Goal: Ask a question

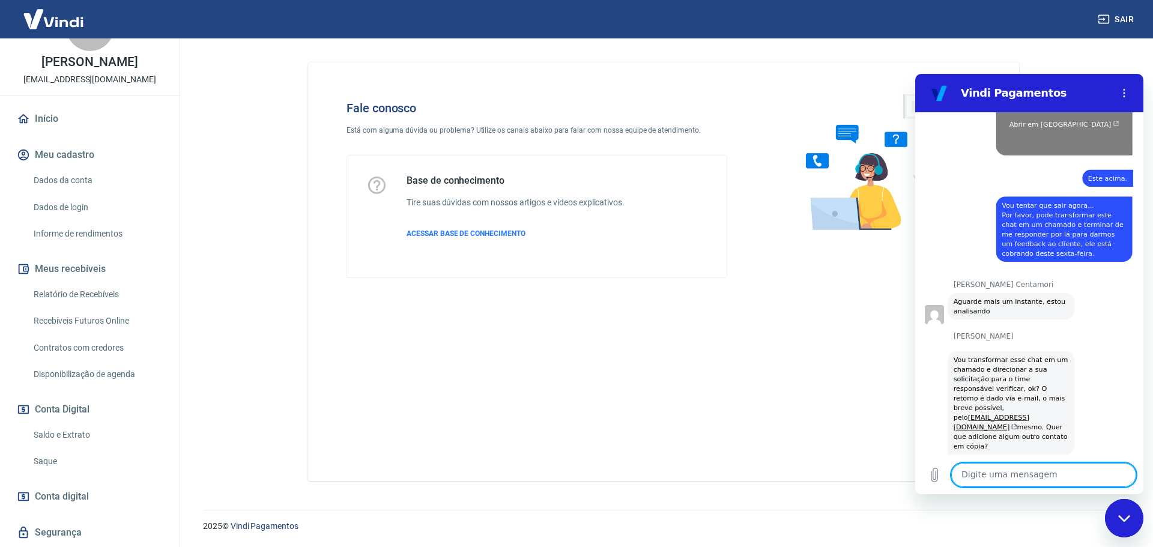
scroll to position [1382, 0]
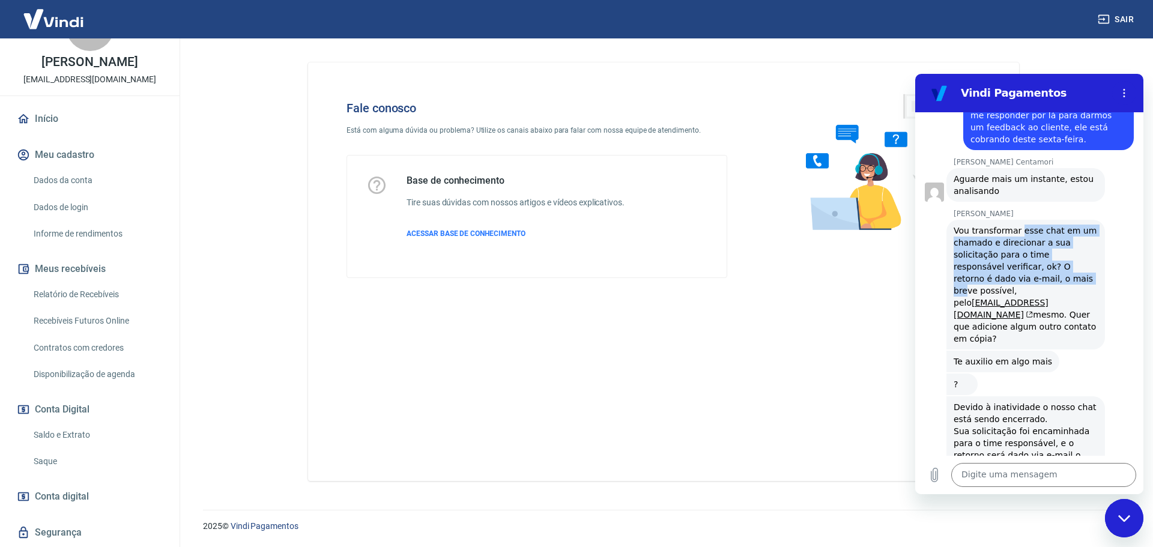
drag, startPoint x: 1016, startPoint y: 222, endPoint x: 1019, endPoint y: 262, distance: 39.7
click at [1019, 262] on div "Vou transformar esse chat em um chamado e direcionar a sua solicitação para o t…" at bounding box center [1026, 285] width 144 height 120
click at [1057, 256] on div "Vou transformar esse chat em um chamado e direcionar a sua solicitação para o t…" at bounding box center [1026, 285] width 144 height 120
drag, startPoint x: 1043, startPoint y: 219, endPoint x: 1040, endPoint y: 286, distance: 66.7
click at [1040, 286] on div "Vou transformar esse chat em um chamado e direcionar a sua solicitação para o t…" at bounding box center [1026, 285] width 144 height 120
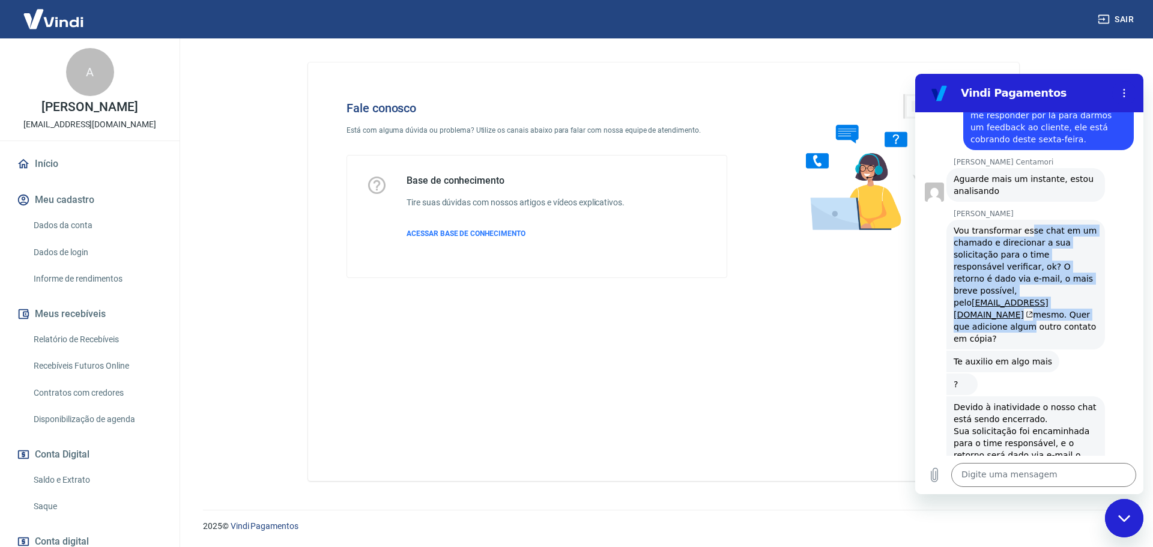
scroll to position [225, 0]
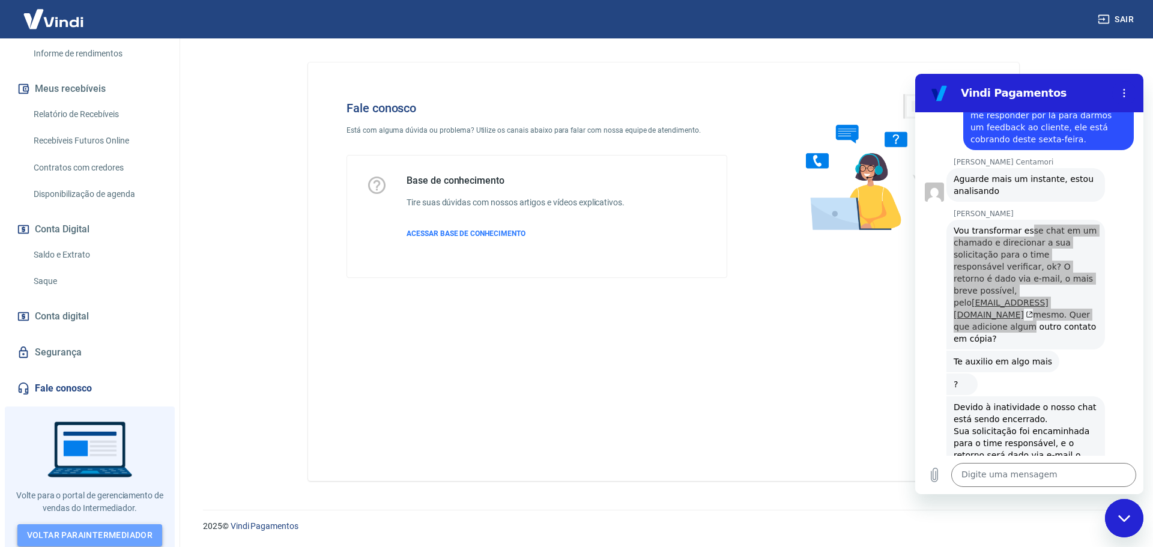
click at [87, 529] on link "Voltar para Intermediador" at bounding box center [89, 535] width 145 height 22
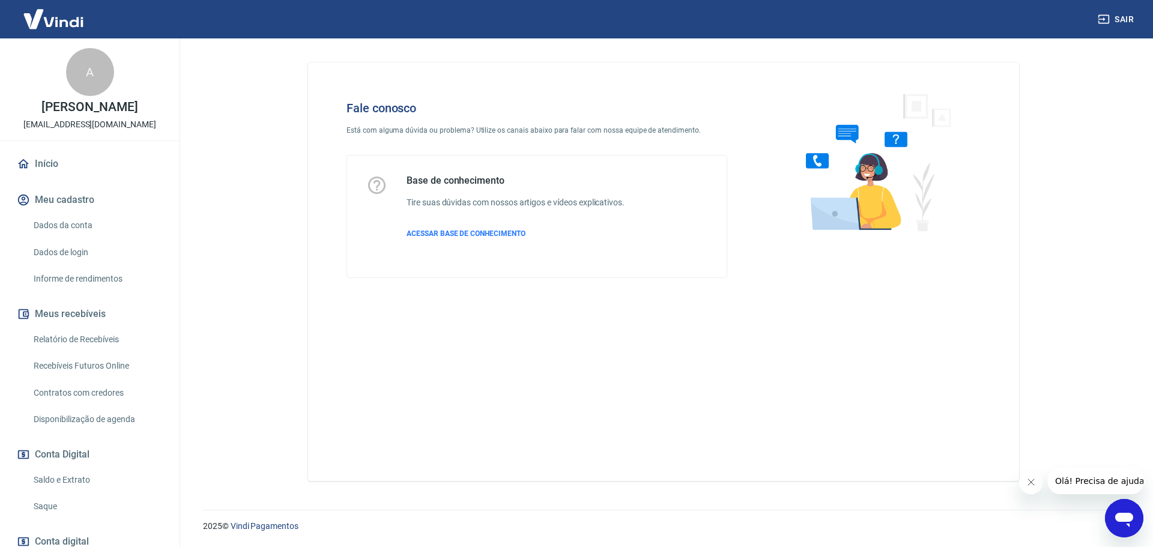
click at [1120, 520] on icon "Abrir janela de mensagens" at bounding box center [1125, 520] width 18 height 14
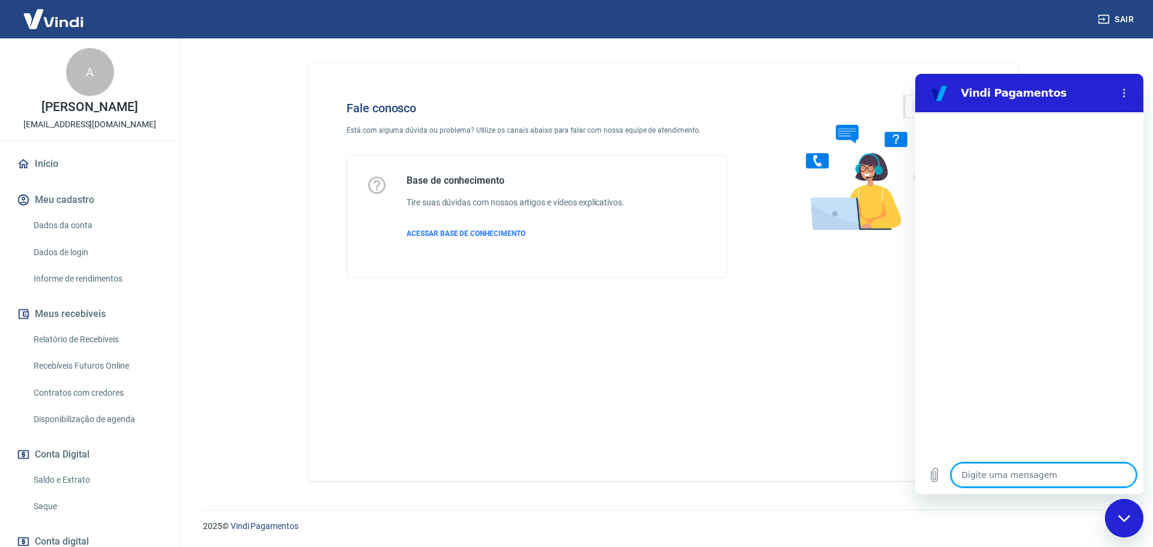
type textarea "x"
type textarea "O"
type textarea "x"
type textarea "Ol"
type textarea "x"
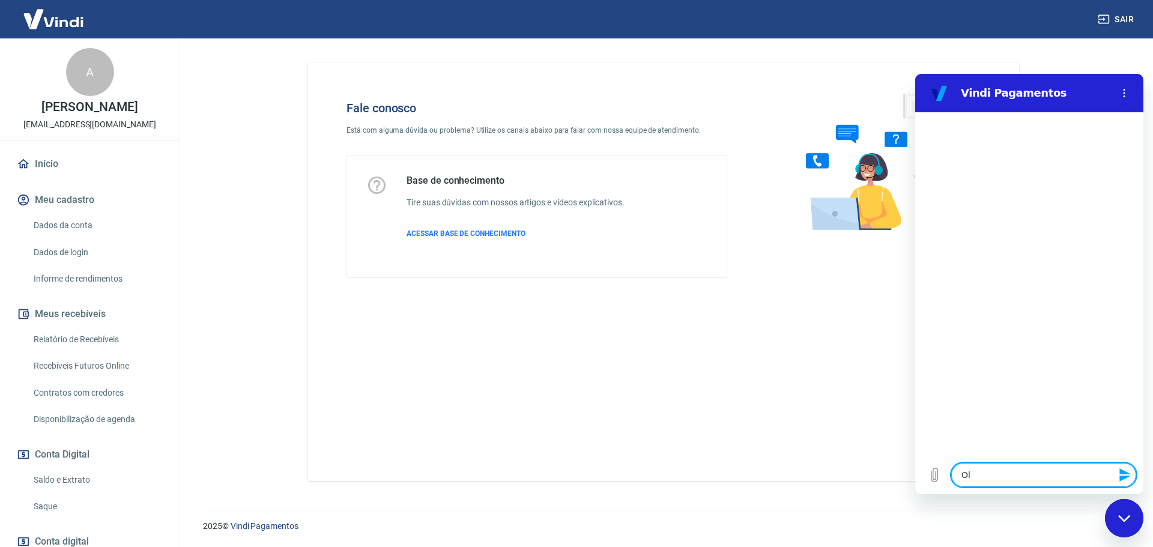
type textarea "Olá"
type textarea "x"
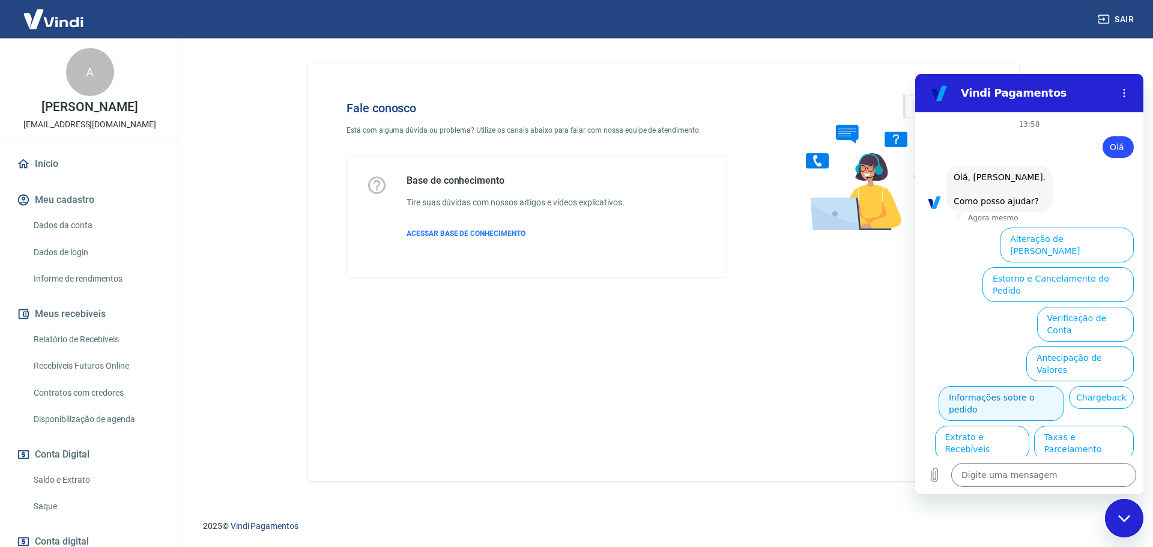
click at [970, 386] on button "Informações sobre o pedido" at bounding box center [1002, 403] width 126 height 35
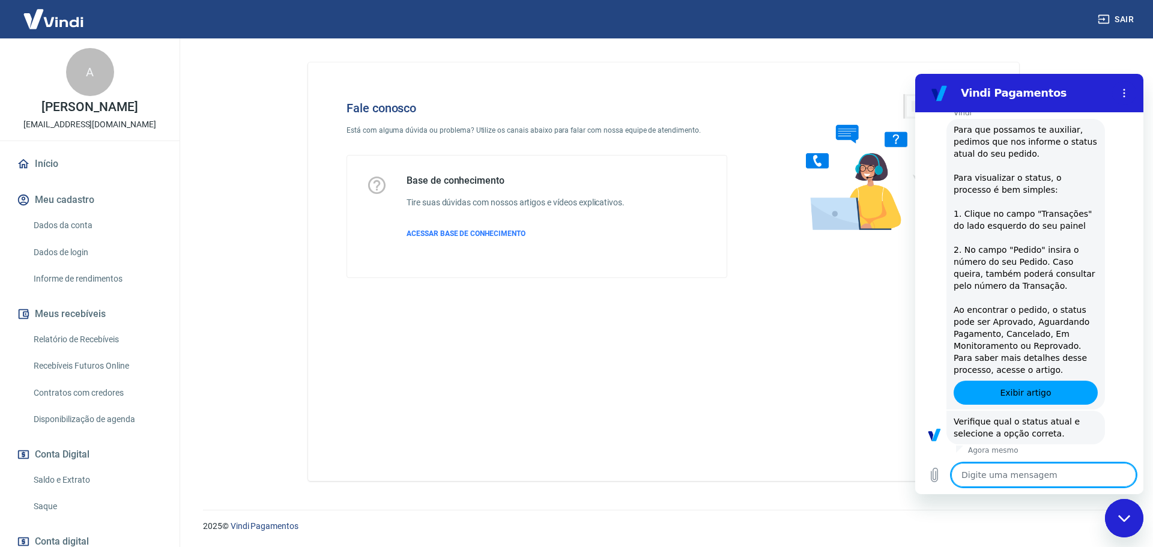
scroll to position [225, 0]
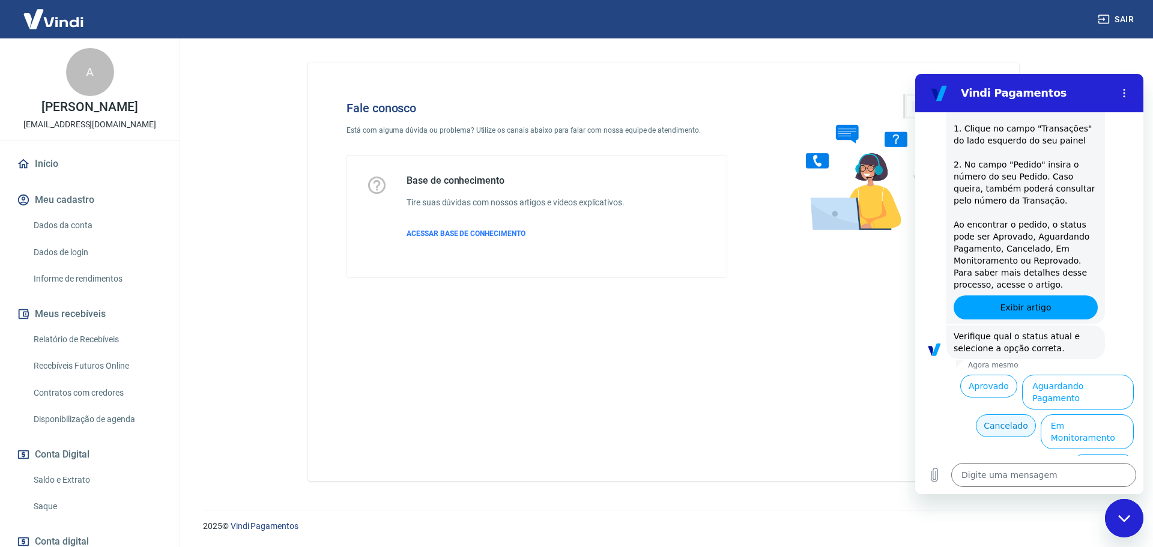
click at [989, 415] on button "Cancelado" at bounding box center [1005, 425] width 59 height 23
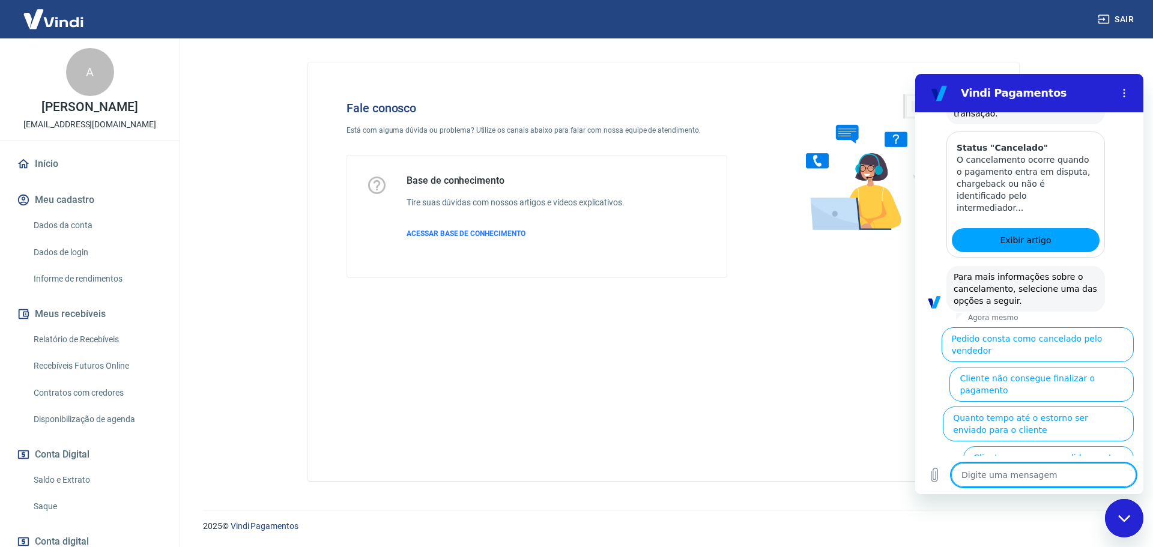
scroll to position [777, 0]
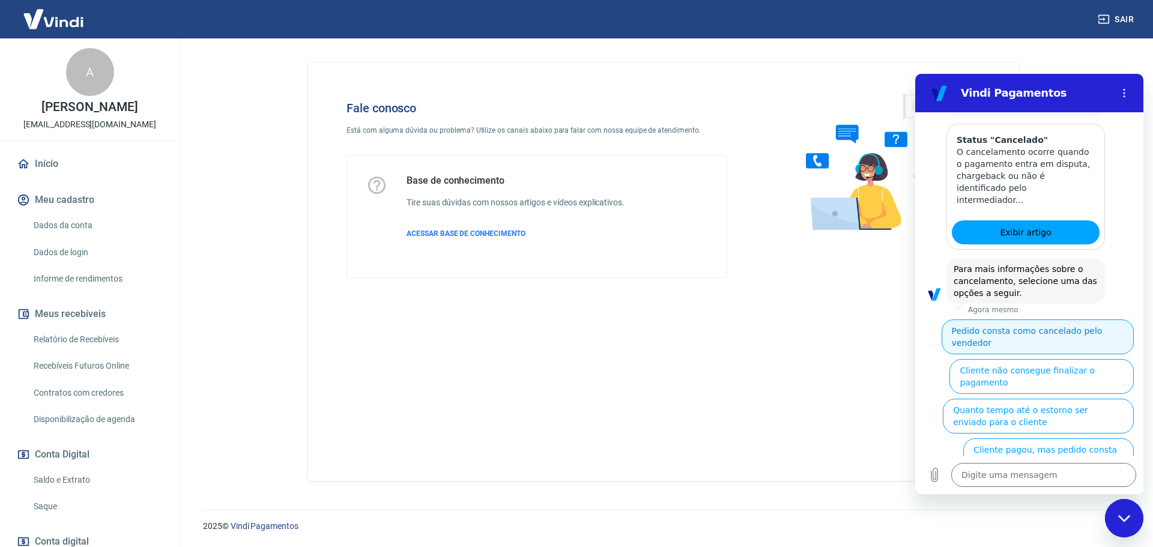
click at [1070, 320] on button "Pedido consta como cancelado pelo vendedor" at bounding box center [1038, 337] width 192 height 35
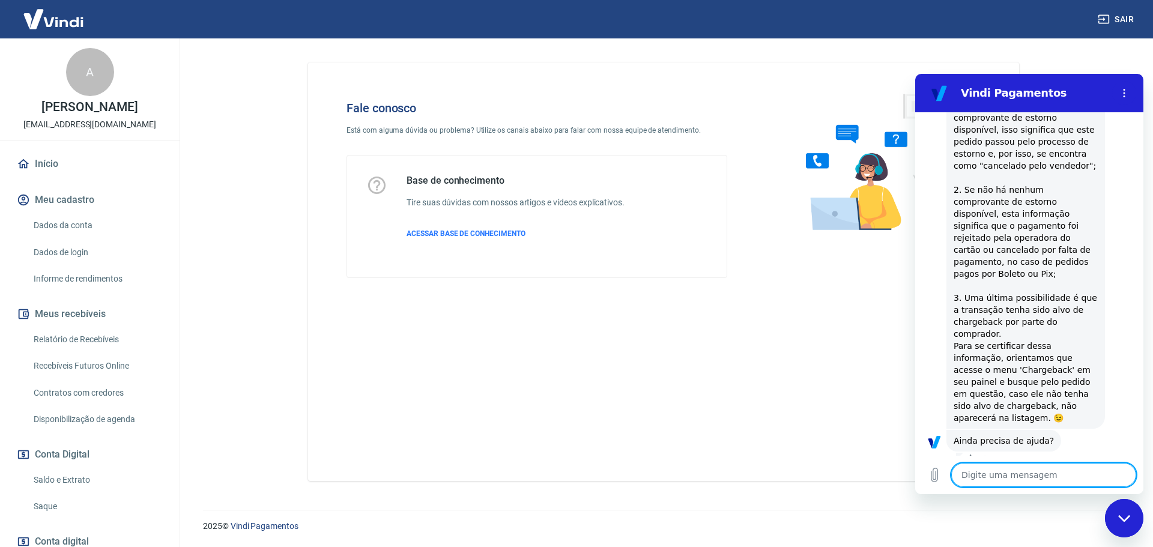
scroll to position [1130, 0]
click at [1058, 466] on button "Sim" at bounding box center [1075, 477] width 35 height 23
type textarea "x"
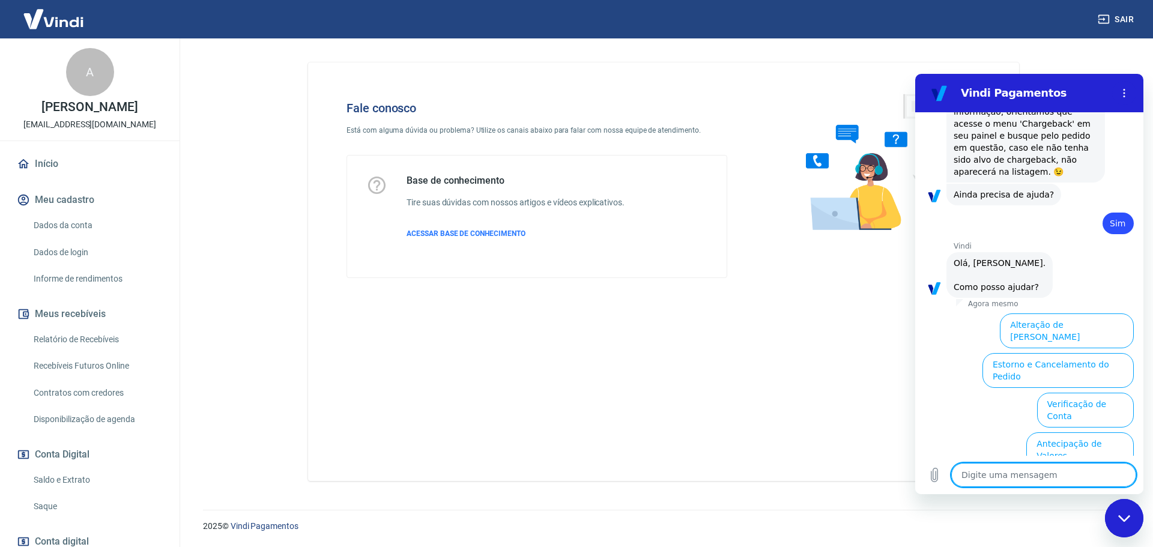
scroll to position [1443, 0]
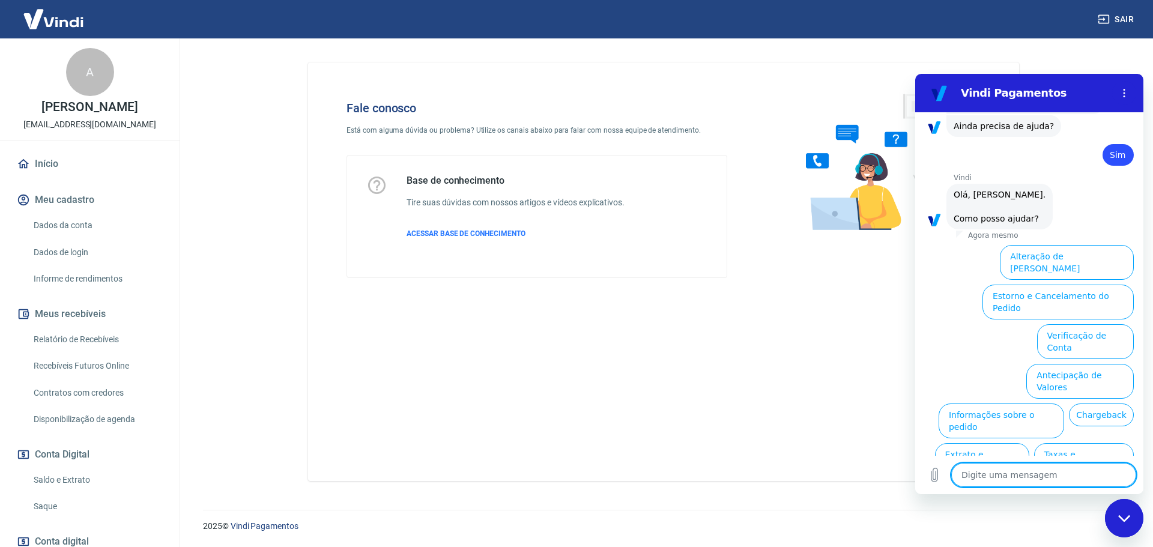
type textarea "F"
type textarea "x"
type textarea "Fa"
type textarea "x"
type textarea "Fal"
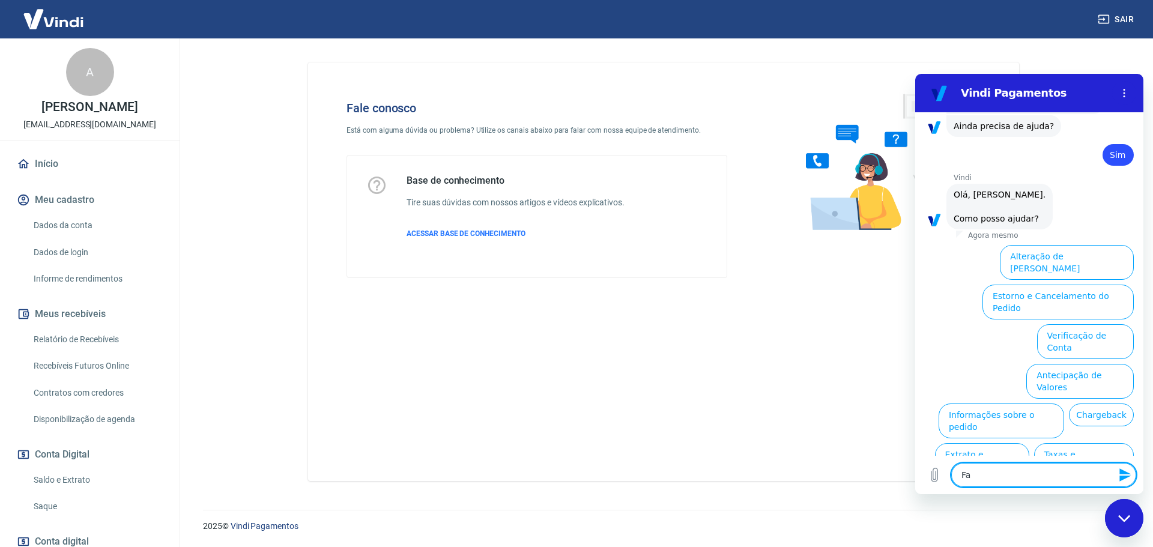
type textarea "x"
type textarea "Fala"
type textarea "x"
type textarea "Fala r"
type textarea "x"
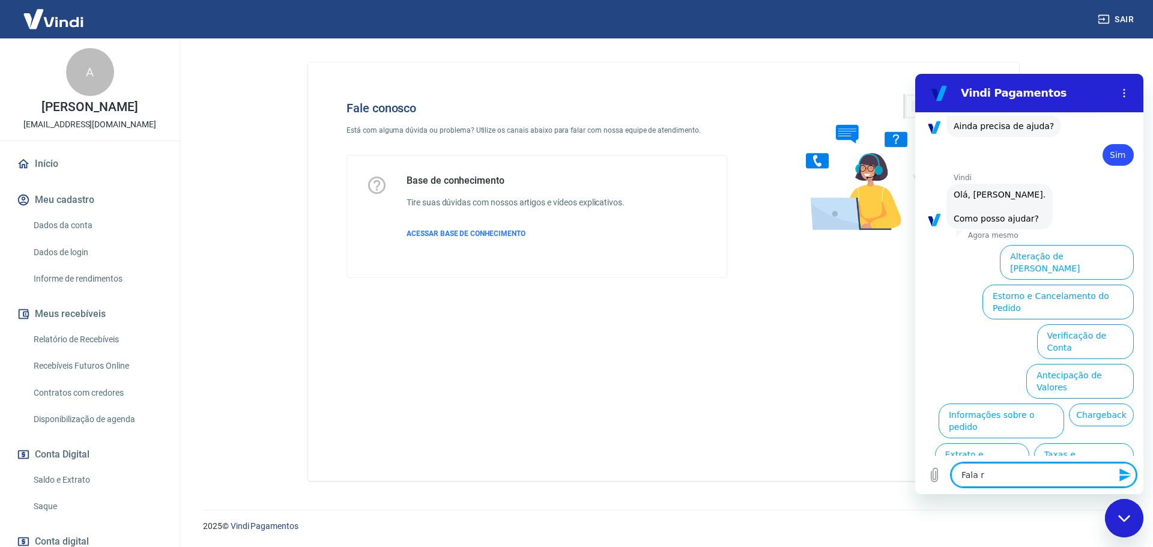
type textarea "Fala rc"
type textarea "x"
type textarea "Fala rco"
type textarea "x"
type textarea "Fala rcom"
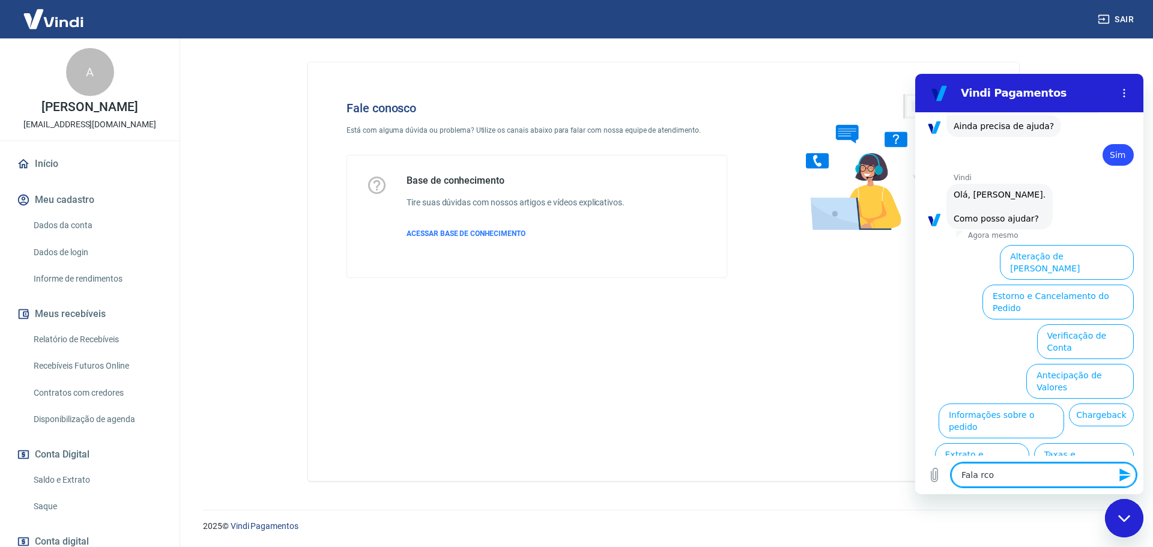
type textarea "x"
type textarea "Fala rcom"
type textarea "x"
type textarea "Fala rcom a"
type textarea "x"
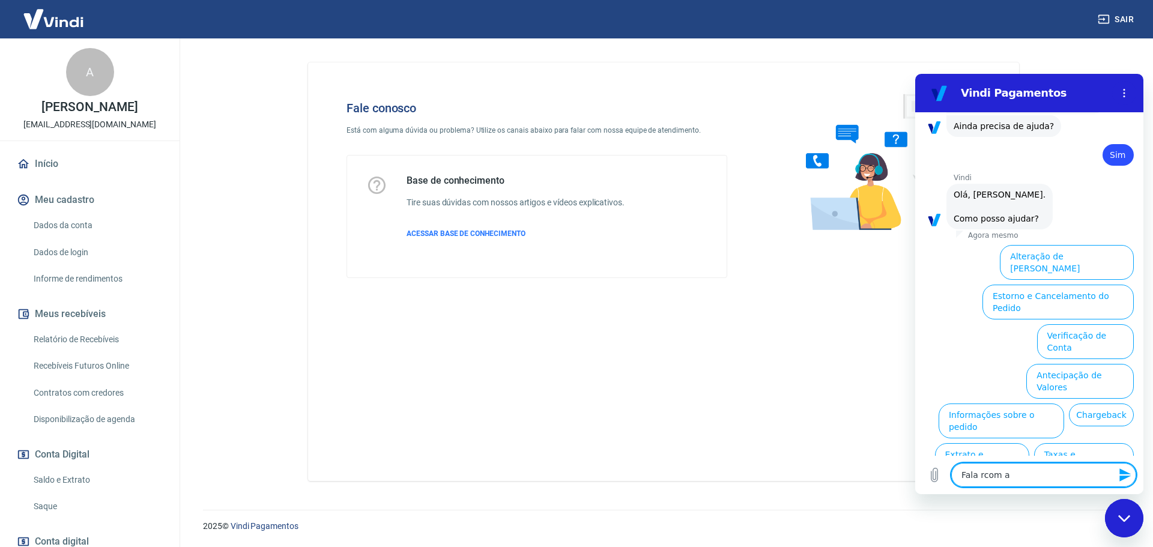
type textarea "Fala rcom at"
type textarea "x"
type textarea "Fala rcom a"
type textarea "x"
type textarea "Fala rcom"
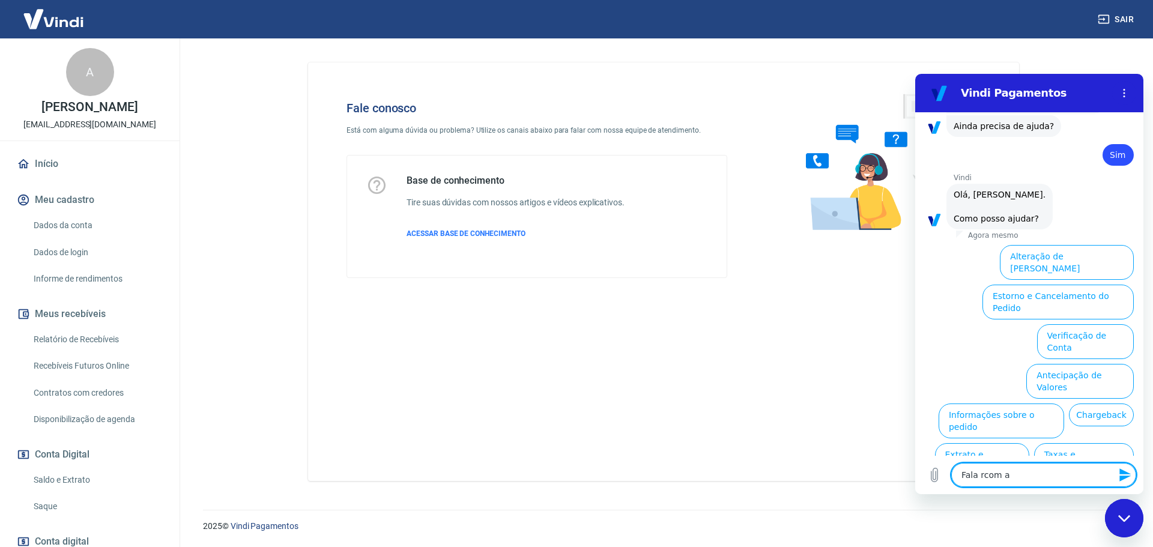
type textarea "x"
type textarea "Fala rcom"
type textarea "x"
type textarea "Fala rco"
type textarea "x"
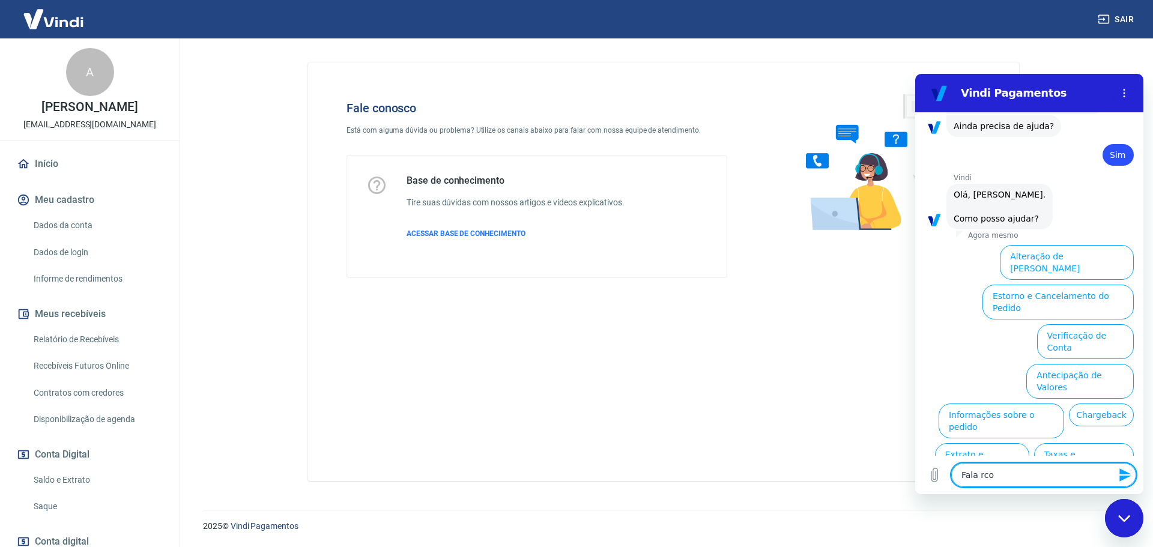
type textarea "Fala rc"
type textarea "x"
type textarea "Fala r"
type textarea "x"
type textarea "Fala"
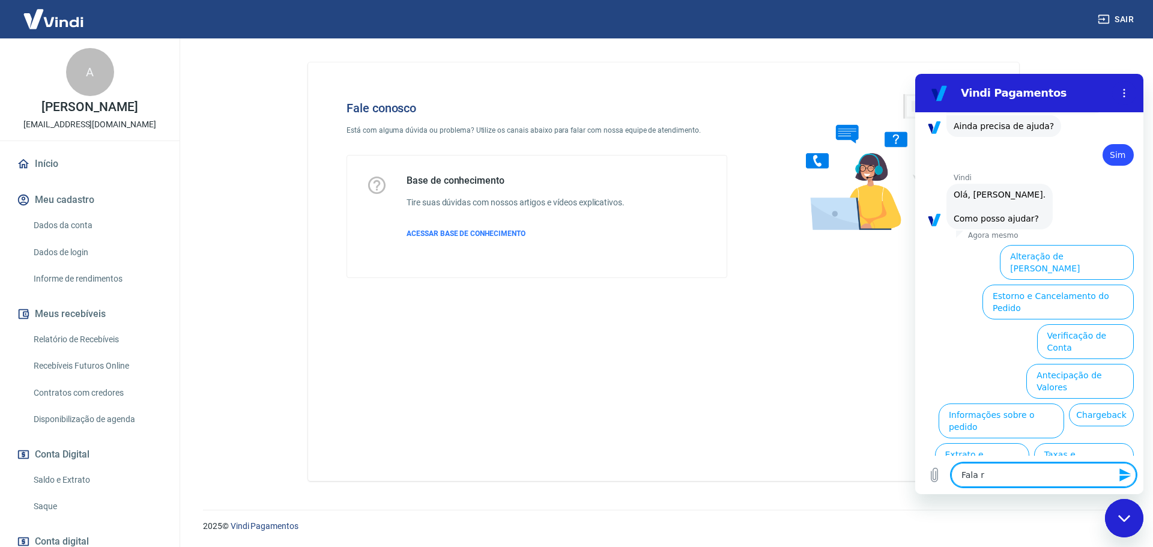
type textarea "x"
type textarea "Fala"
type textarea "x"
type textarea "Falar"
type textarea "x"
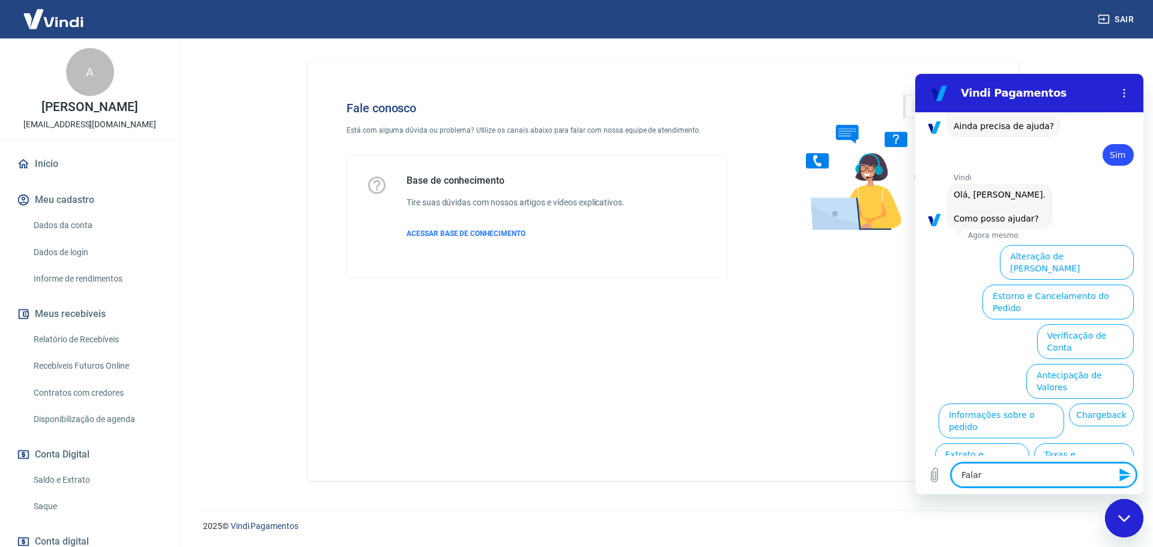
type textarea "Falar"
type textarea "x"
type textarea "Falar c"
type textarea "x"
type textarea "Falar co"
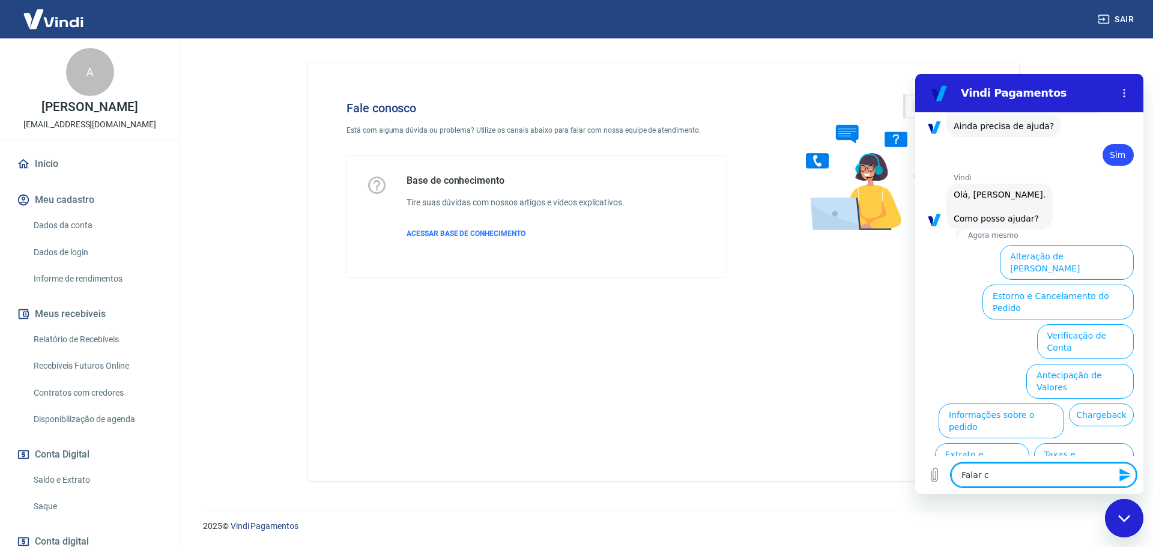
type textarea "x"
type textarea "Falar com"
type textarea "x"
type textarea "Falar com"
type textarea "x"
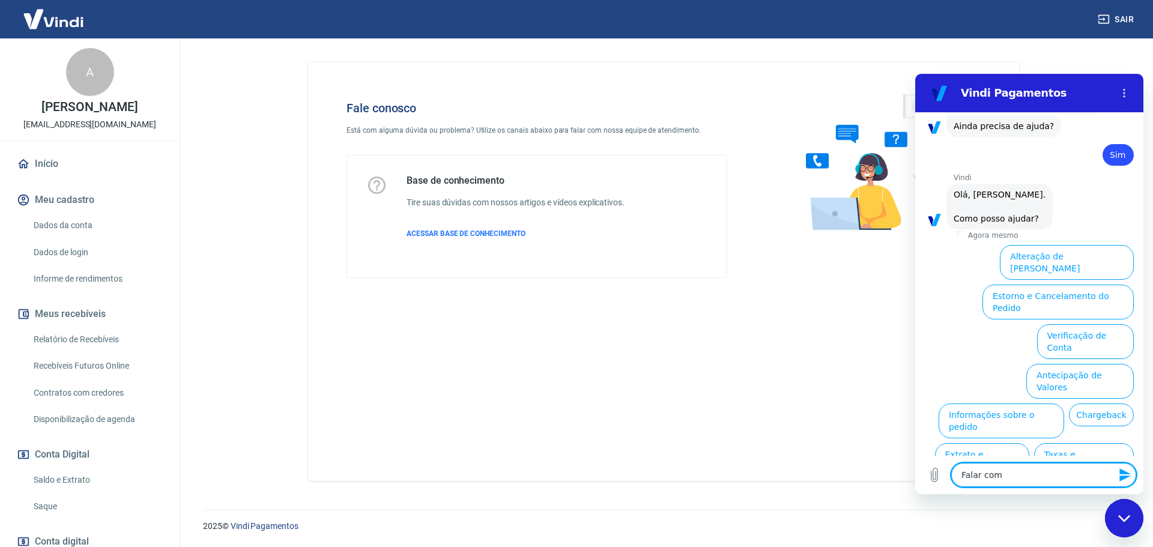
type textarea "Falar com a"
type textarea "x"
type textarea "Falar com at"
type textarea "x"
type textarea "Falar com ate"
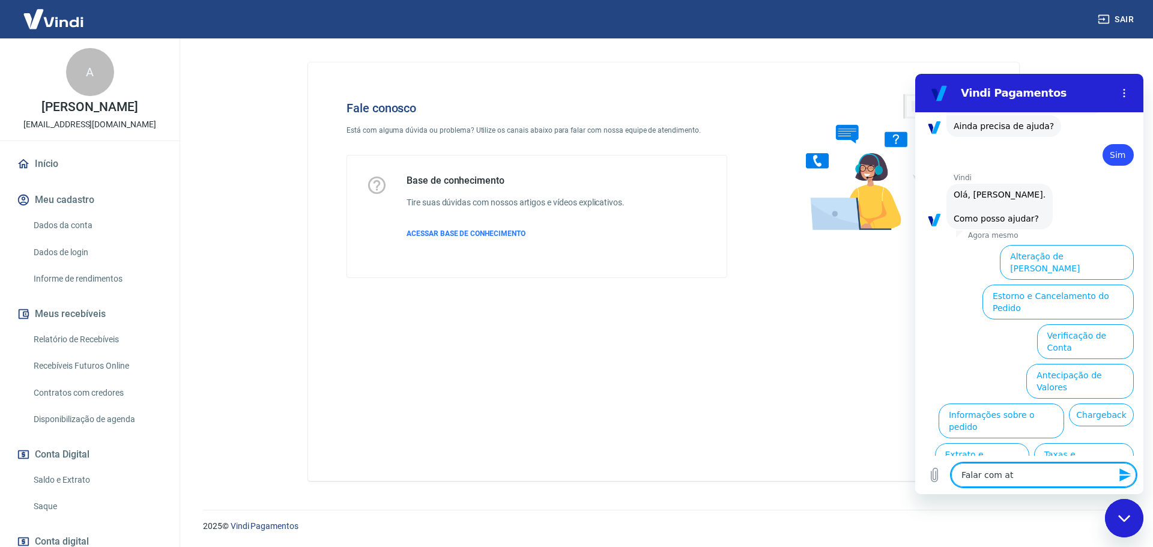
type textarea "x"
type textarea "Falar com aten"
type textarea "x"
type textarea "Falar com atend"
type textarea "x"
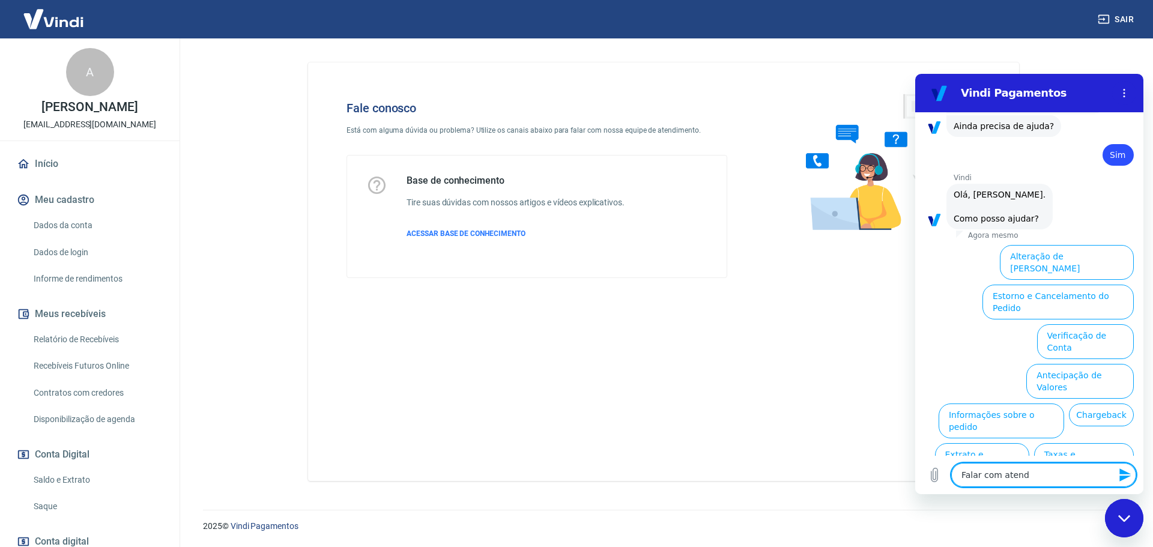
type textarea "Falar com atende"
type textarea "x"
type textarea "Falar com atenden"
type textarea "x"
type textarea "Falar com atendent"
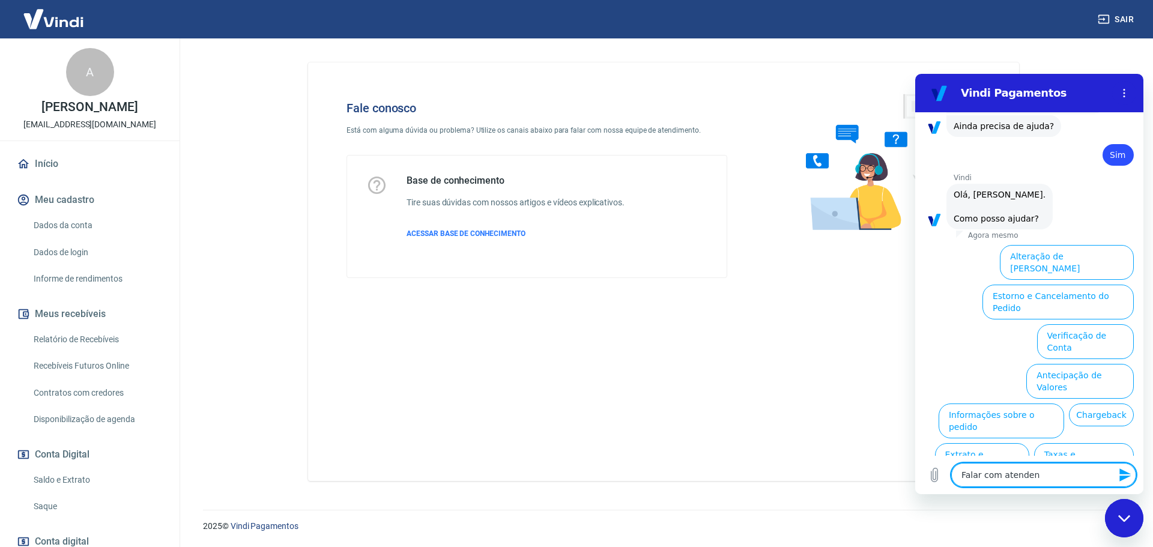
type textarea "x"
type textarea "Falar com atendente"
type textarea "x"
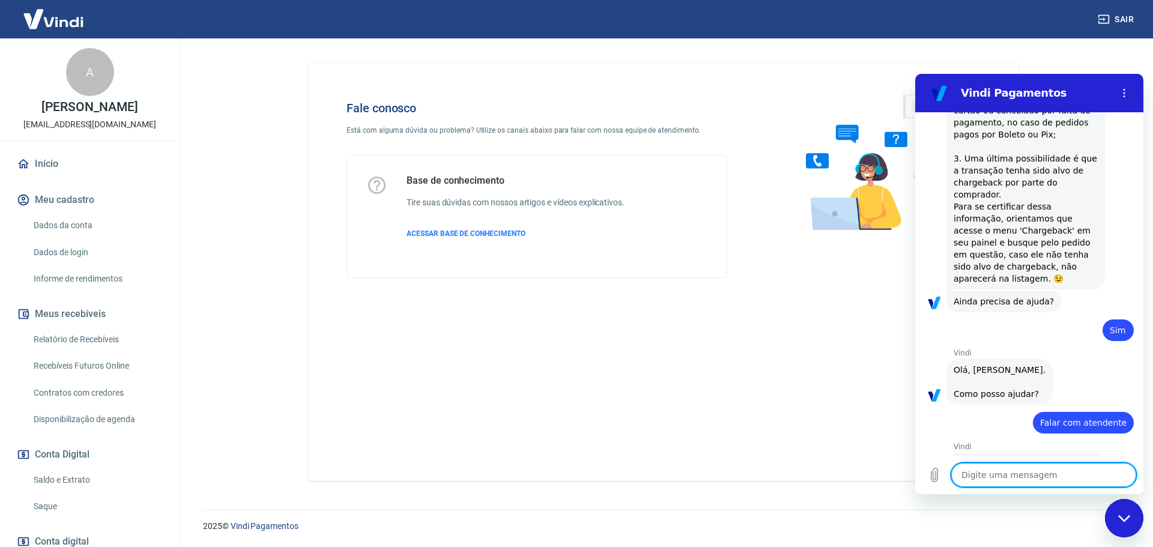
type textarea "x"
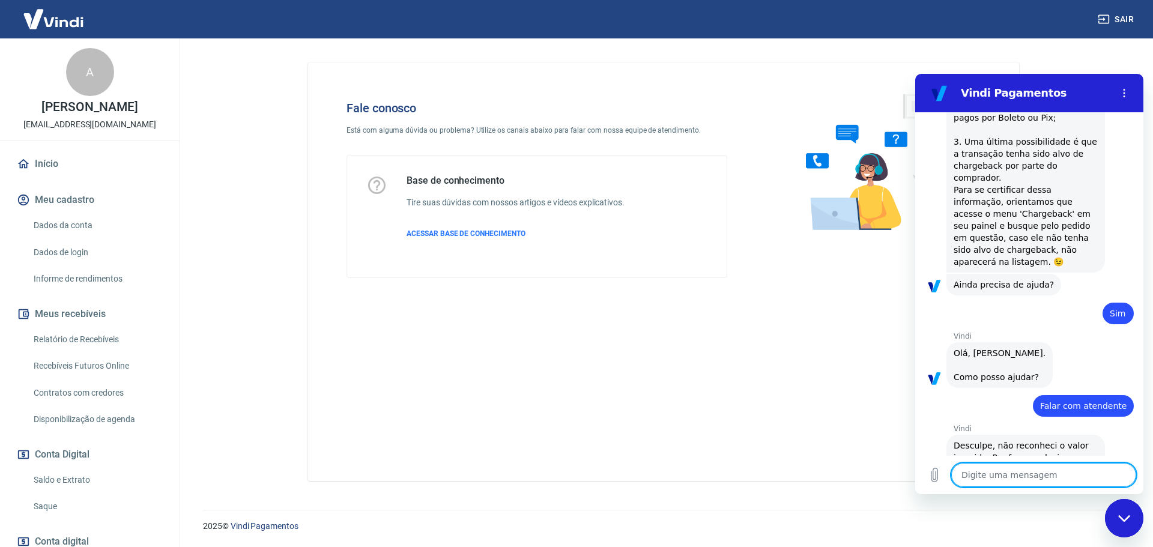
scroll to position [1287, 0]
type textarea "F"
type textarea "x"
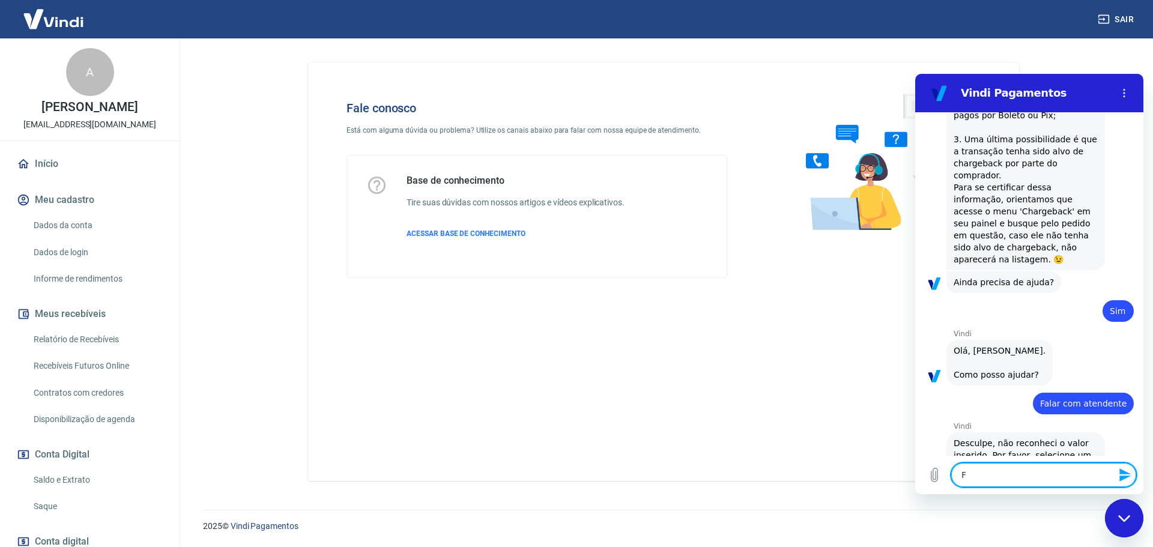
type textarea "Fa"
type textarea "x"
type textarea "Fal"
type textarea "x"
type textarea "Fala"
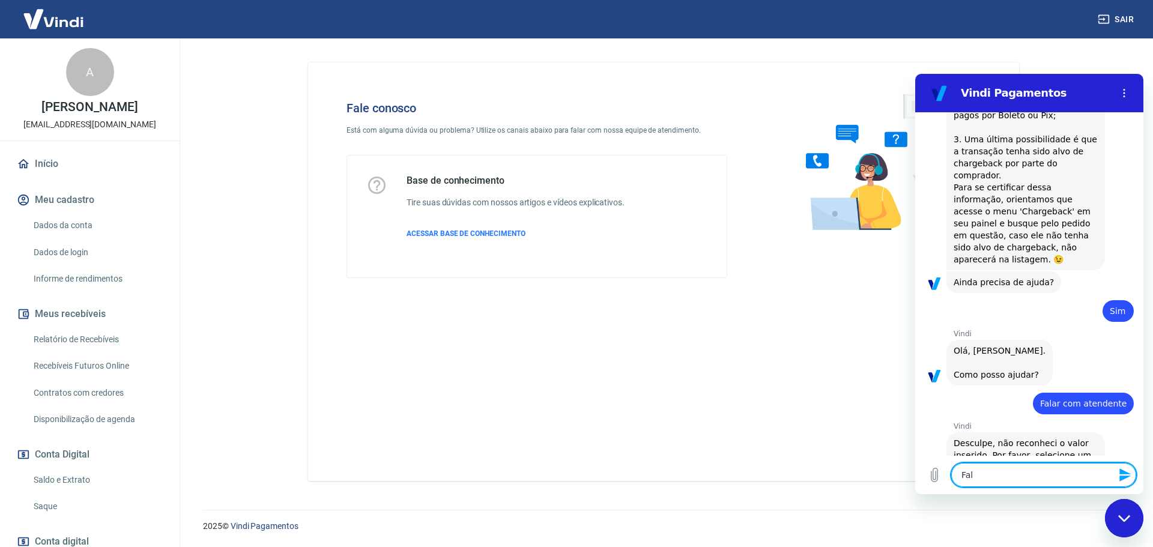
type textarea "x"
type textarea "Falar"
type textarea "x"
type textarea "Falar"
type textarea "x"
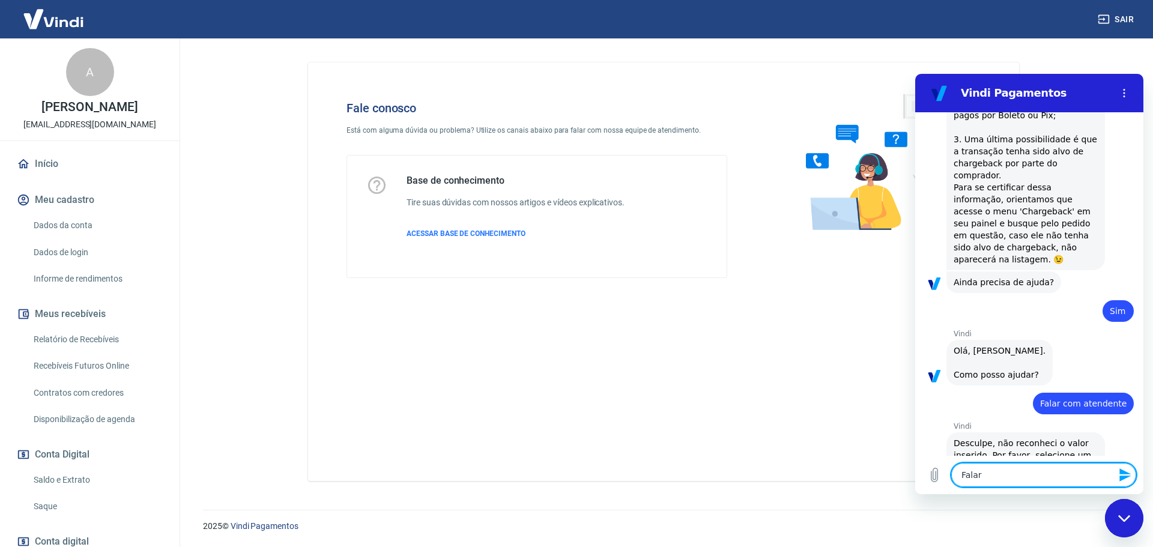
type textarea "Falar c"
type textarea "x"
type textarea "Falar co"
type textarea "x"
type textarea "Falar com"
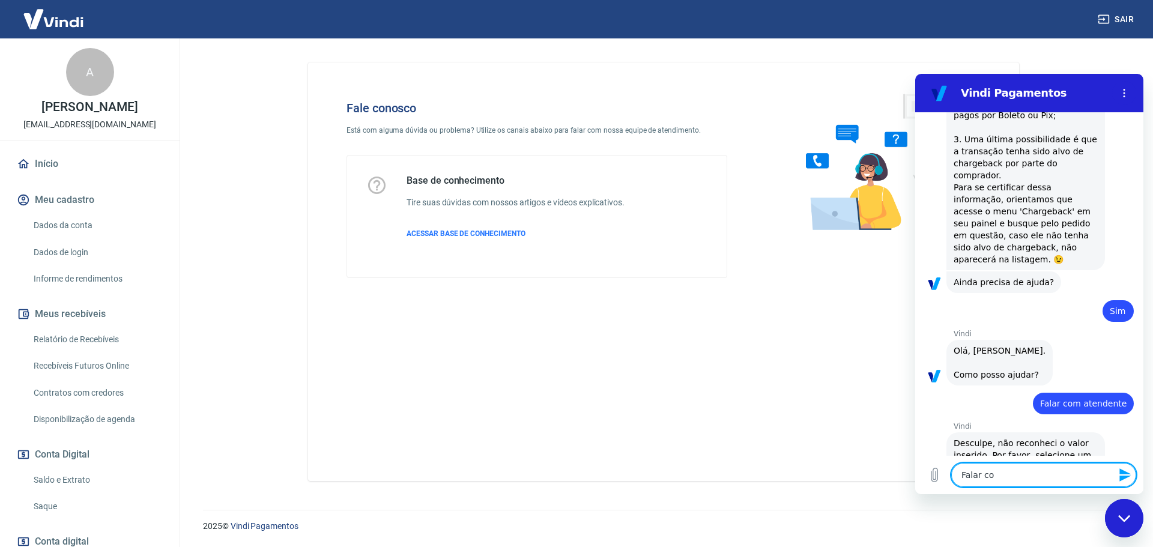
type textarea "x"
type textarea "Falar com"
type textarea "x"
type textarea "Falar com a"
type textarea "x"
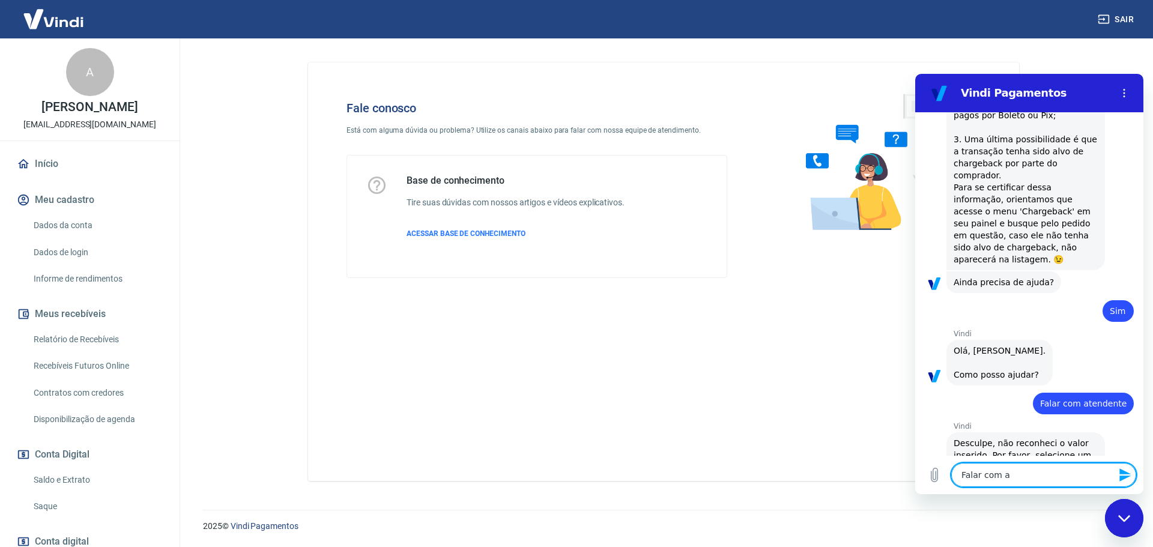
type textarea "Falar com at"
type textarea "x"
type textarea "Falar com ate"
type textarea "x"
type textarea "Falar com aten"
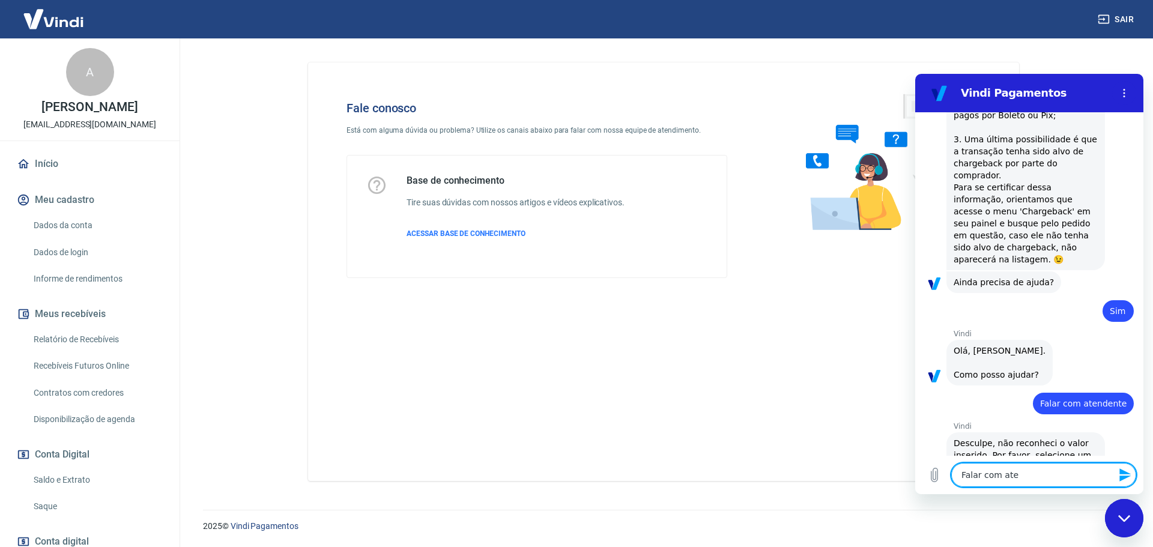
type textarea "x"
type textarea "Falar com atend"
type textarea "x"
type textarea "Falar com atende"
type textarea "x"
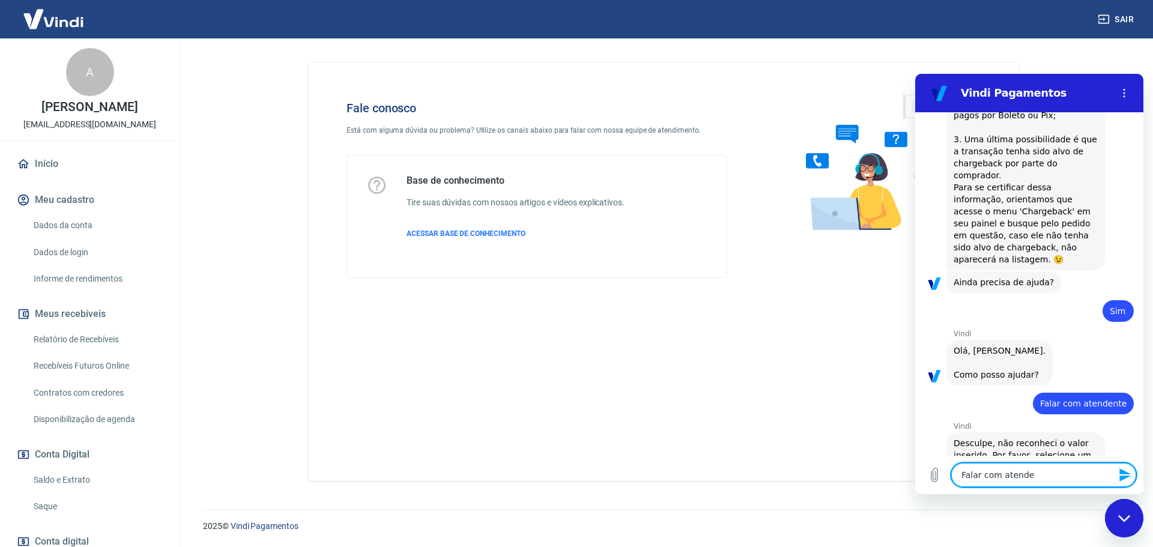
type textarea "Falar com atenden"
type textarea "x"
type textarea "Falar com atendent"
type textarea "x"
type textarea "Falar com atendente"
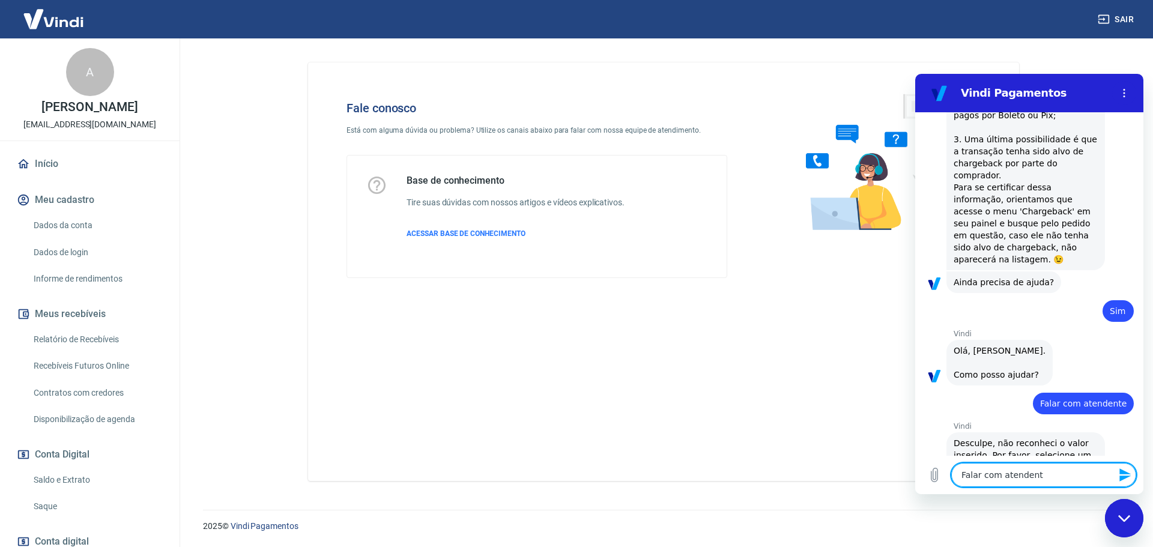
type textarea "x"
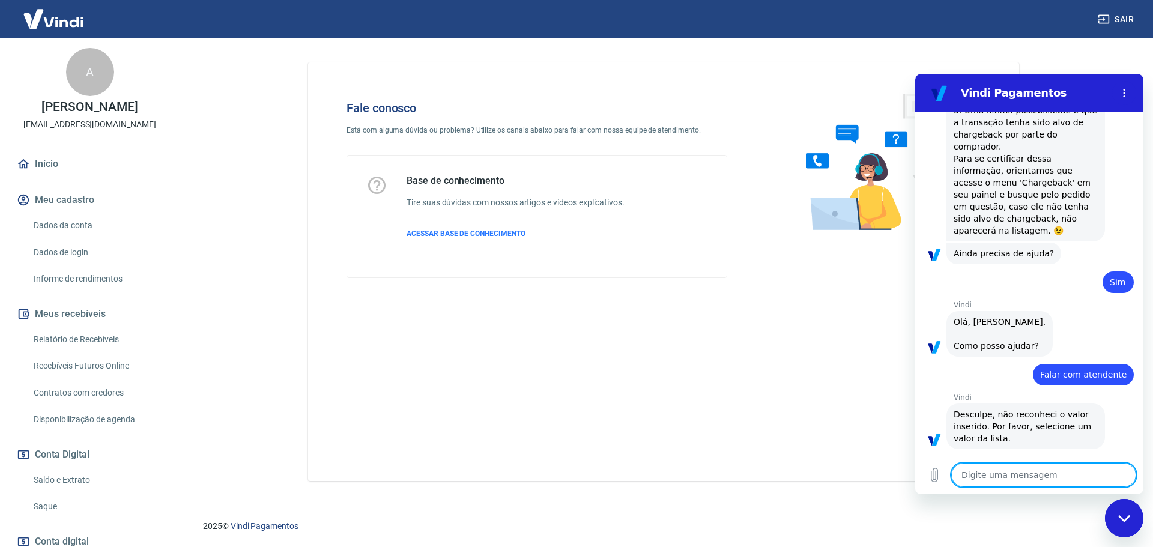
type textarea "x"
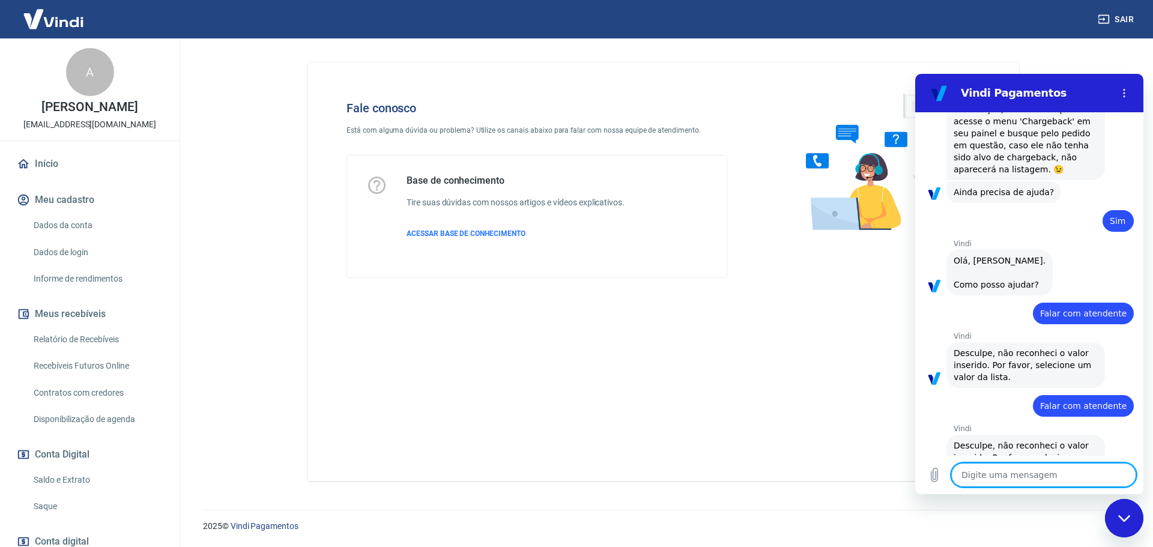
scroll to position [1380, 0]
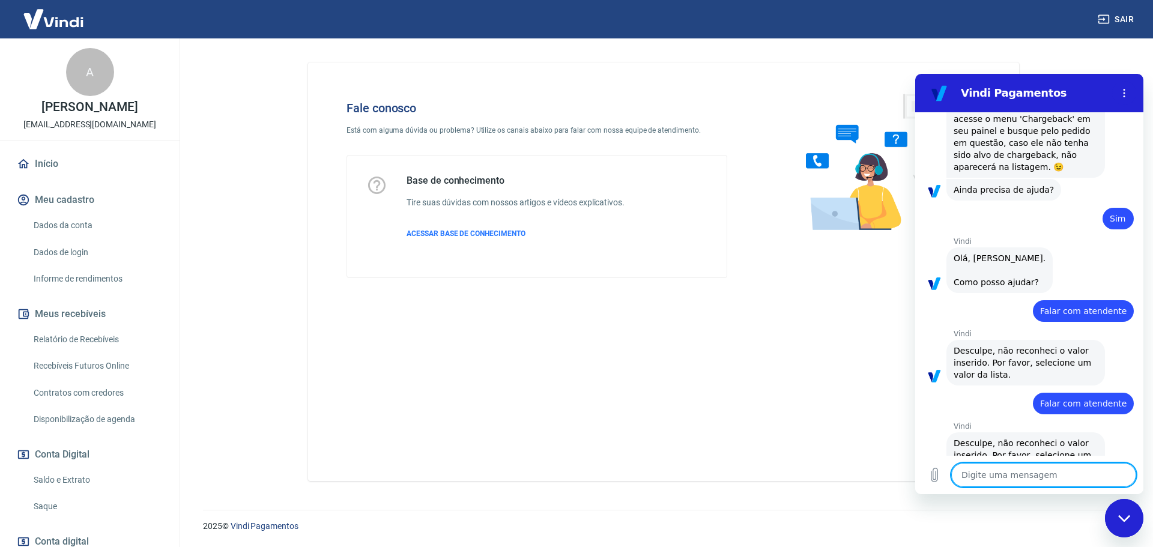
type textarea "F"
type textarea "x"
type textarea "Fa"
type textarea "x"
type textarea "Fal"
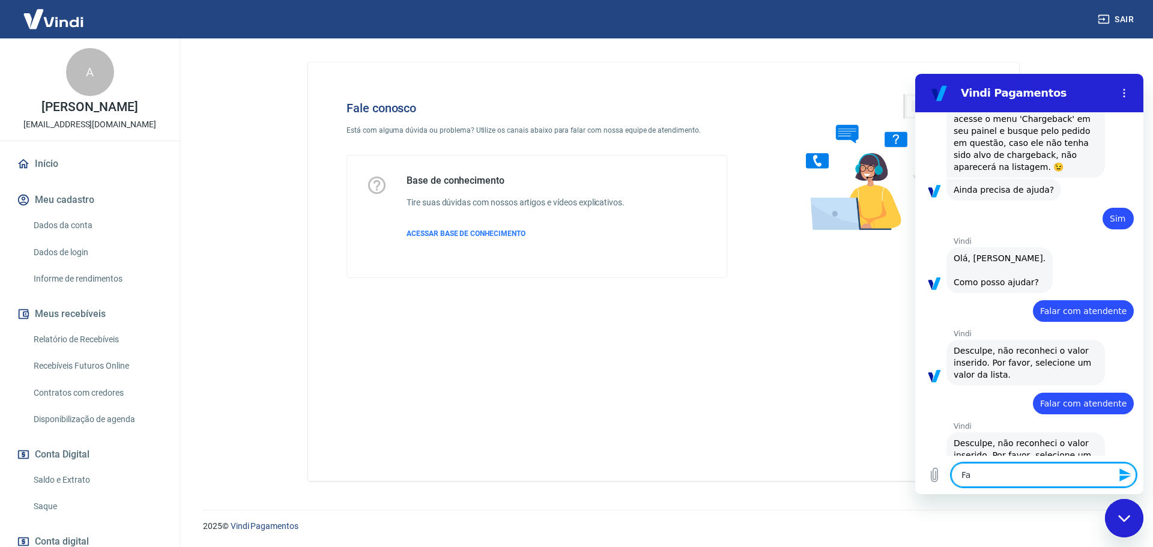
type textarea "x"
type textarea "Fala"
type textarea "x"
type textarea "Falar"
type textarea "x"
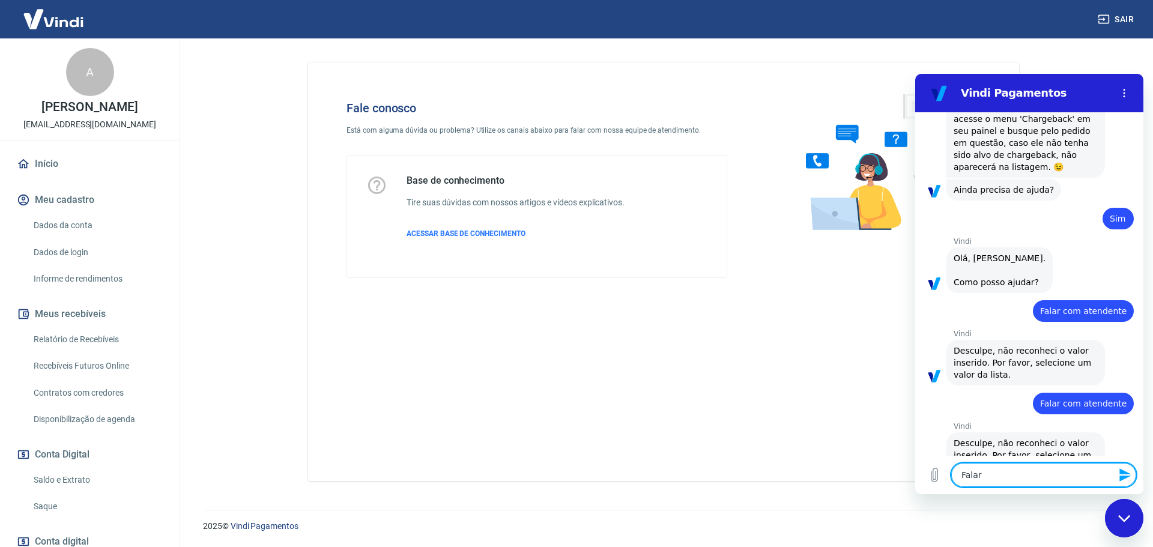
type textarea "Falar"
type textarea "x"
type textarea "Falar c"
type textarea "x"
type textarea "Falar co"
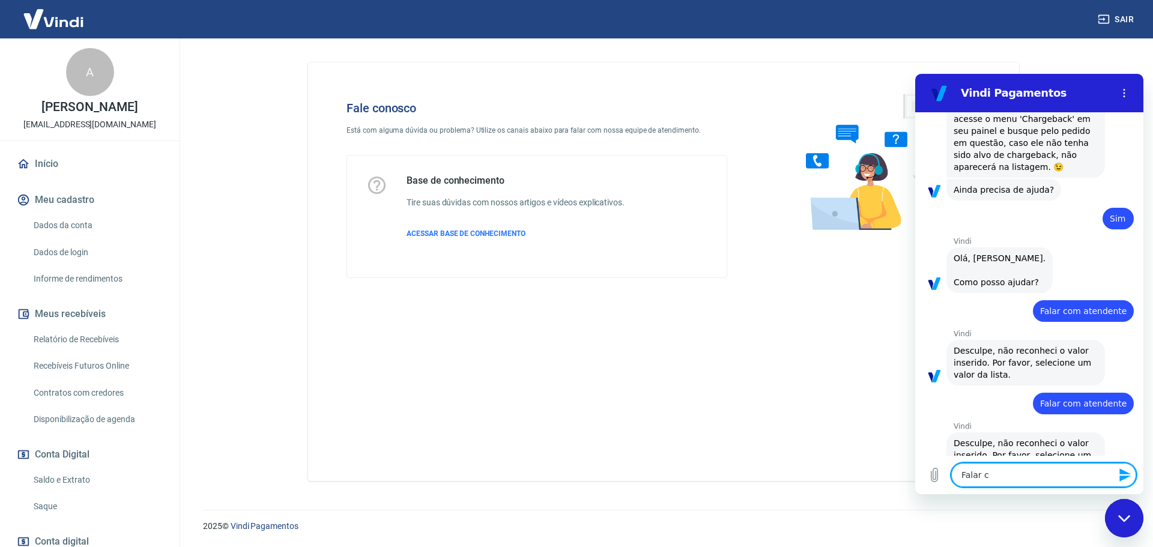
type textarea "x"
type textarea "Falar com"
type textarea "x"
type textarea "Falar com"
type textarea "x"
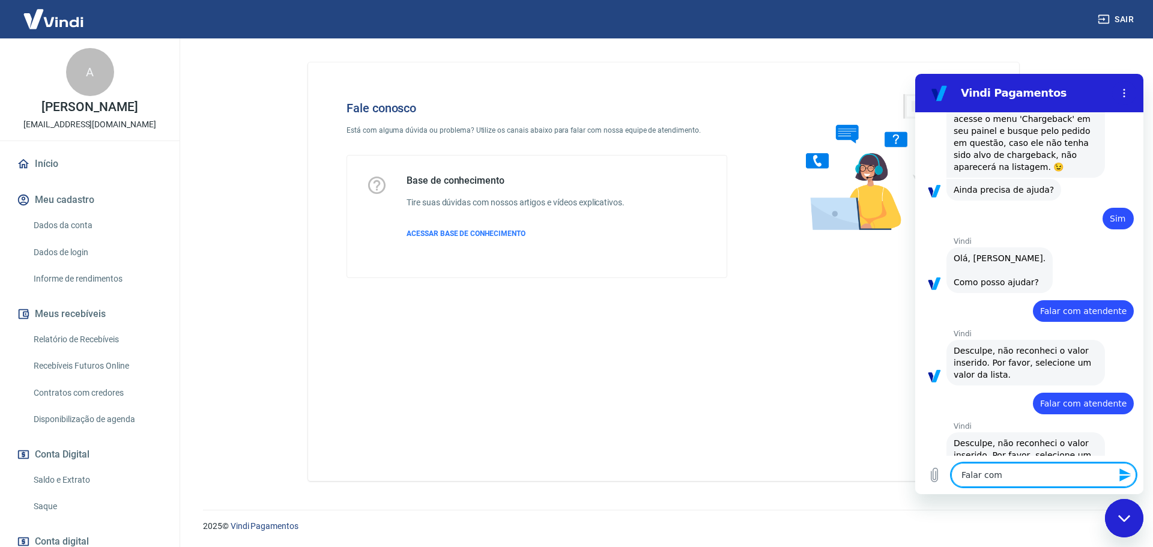
type textarea "Falar com a"
type textarea "x"
type textarea "Falar com at"
type textarea "x"
type textarea "Falar com ate"
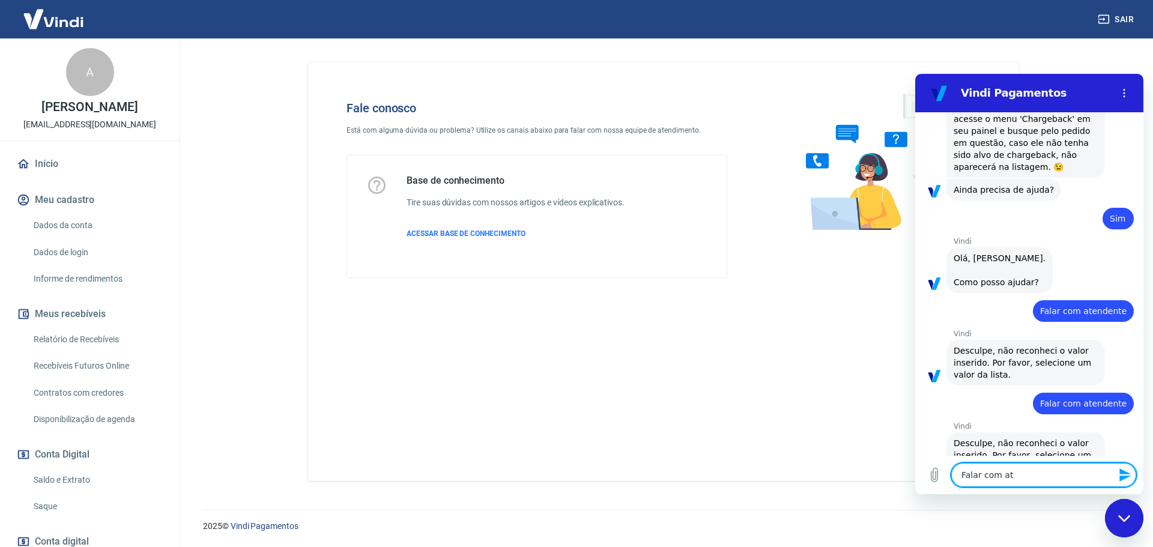
type textarea "x"
type textarea "Falar com aten"
type textarea "x"
type textarea "Falar com atend"
type textarea "x"
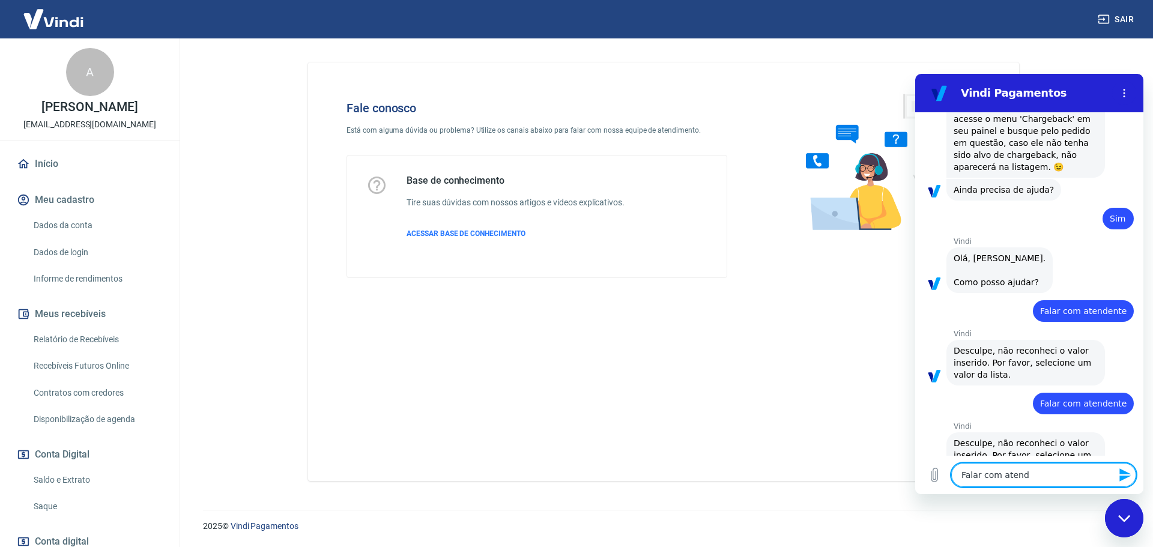
type textarea "Falar com atende"
type textarea "x"
type textarea "Falar com atenden"
type textarea "x"
type textarea "Falar com atendent"
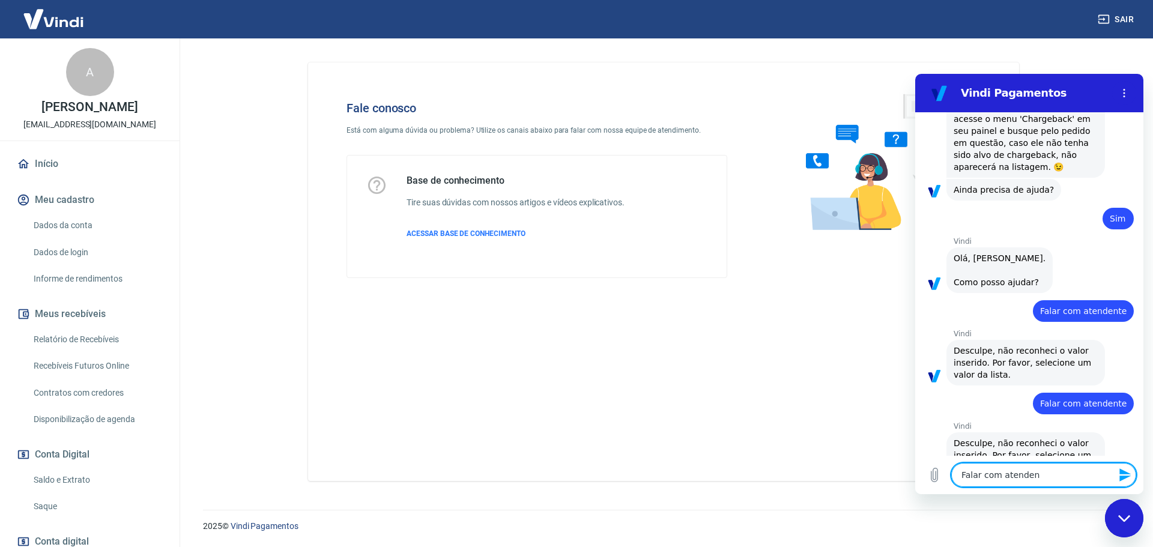
type textarea "x"
type textarea "Falar com atendente"
type textarea "x"
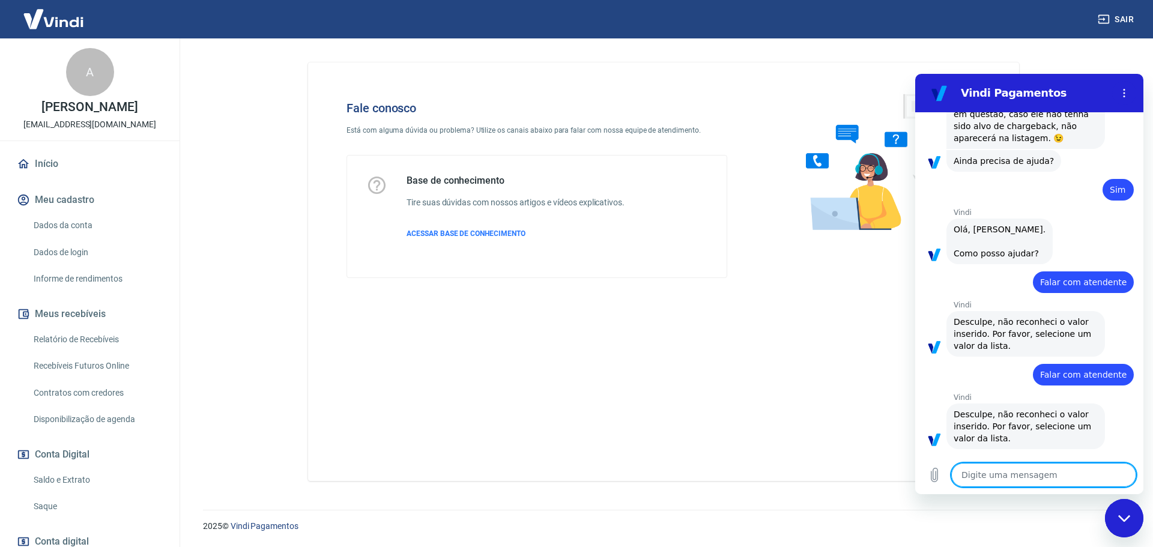
type textarea "x"
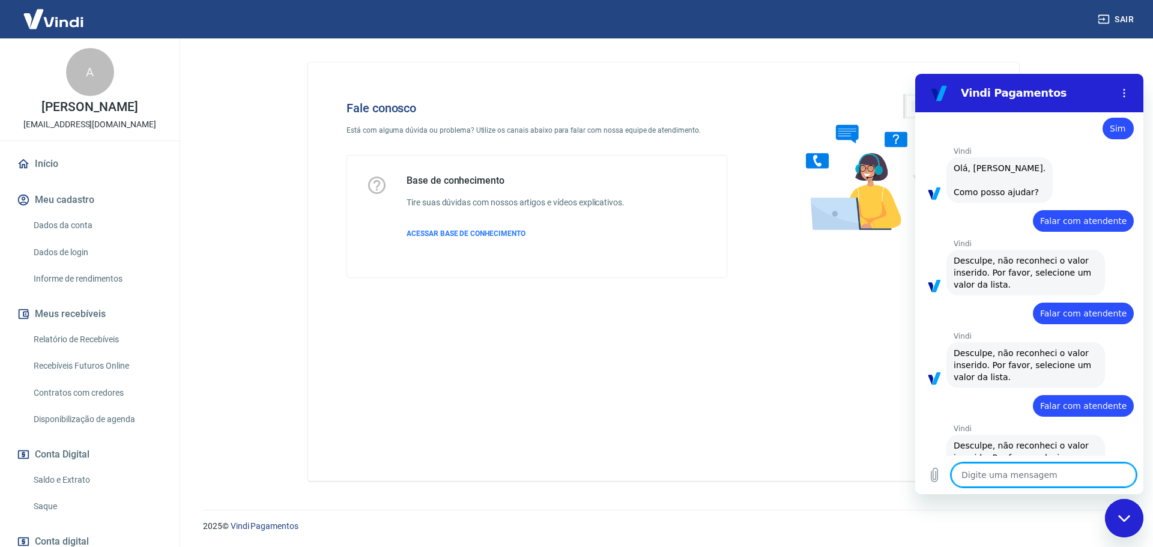
scroll to position [1472, 0]
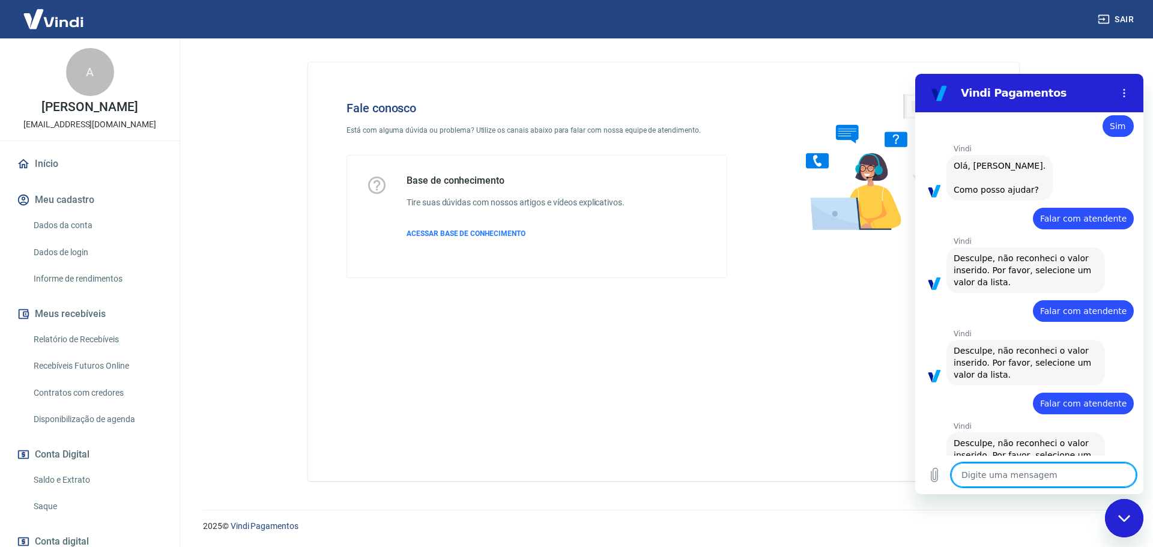
type textarea "F"
type textarea "x"
type textarea "Fa"
type textarea "x"
type textarea "Fal"
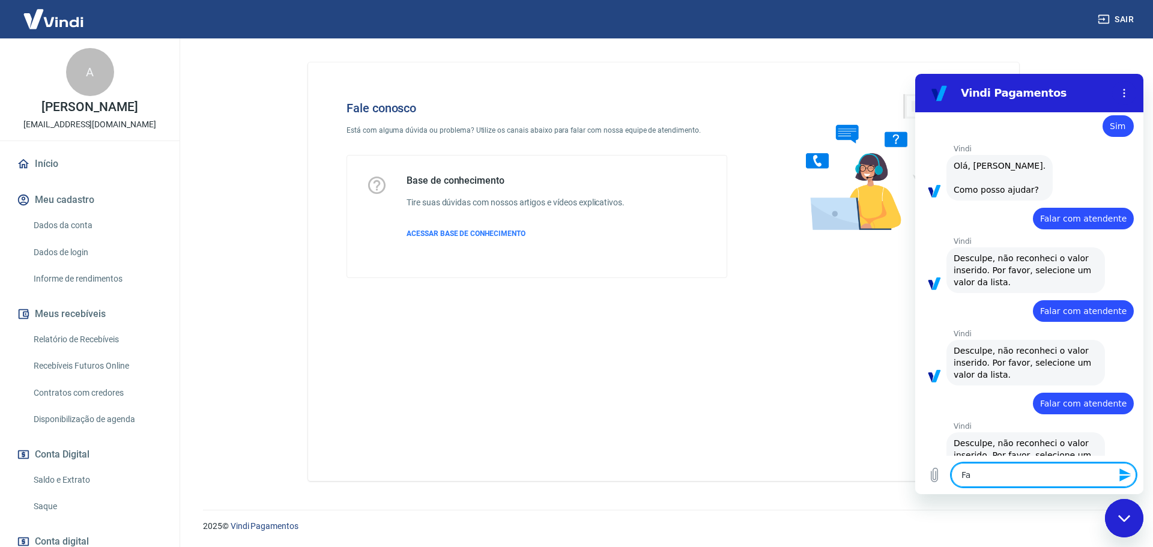
type textarea "x"
type textarea "Fala"
type textarea "x"
type textarea "Falar"
type textarea "x"
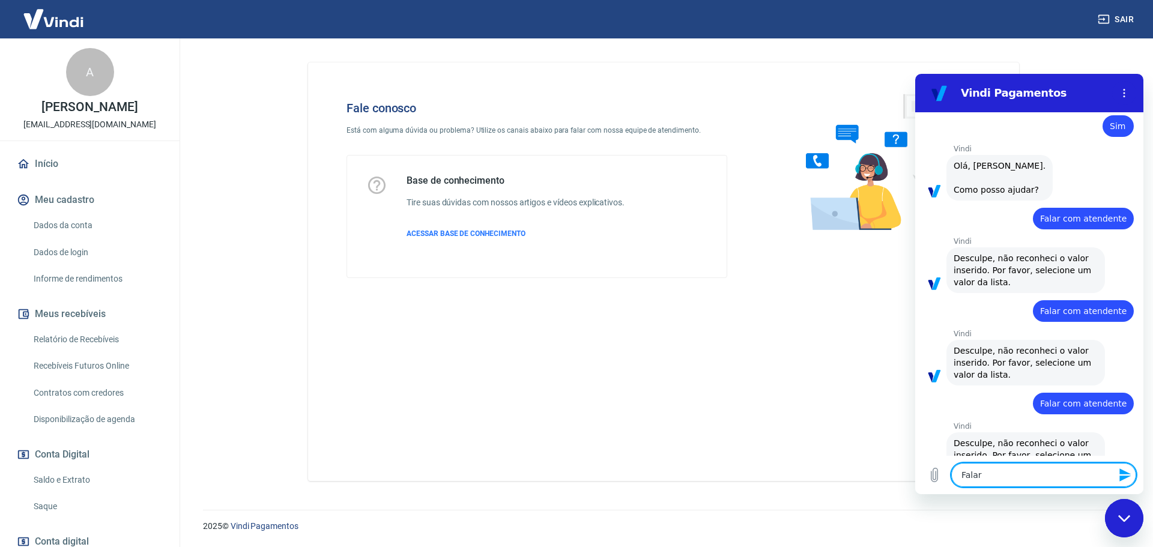
type textarea "Falar"
type textarea "x"
type textarea "Falar c"
type textarea "x"
type textarea "Falar co"
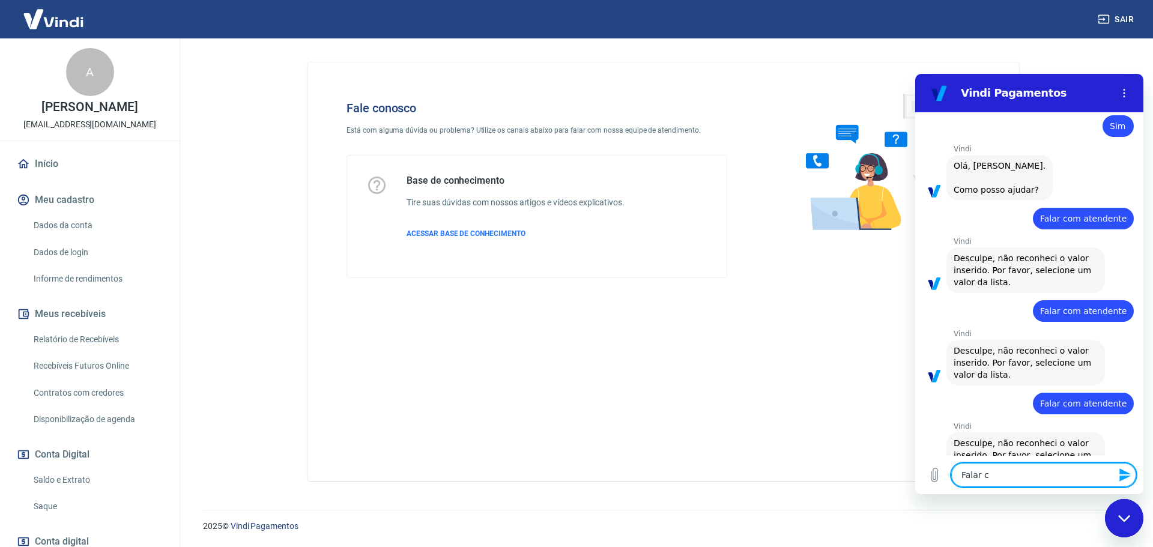
type textarea "x"
type textarea "Falar com"
type textarea "x"
type textarea "Falar com"
type textarea "x"
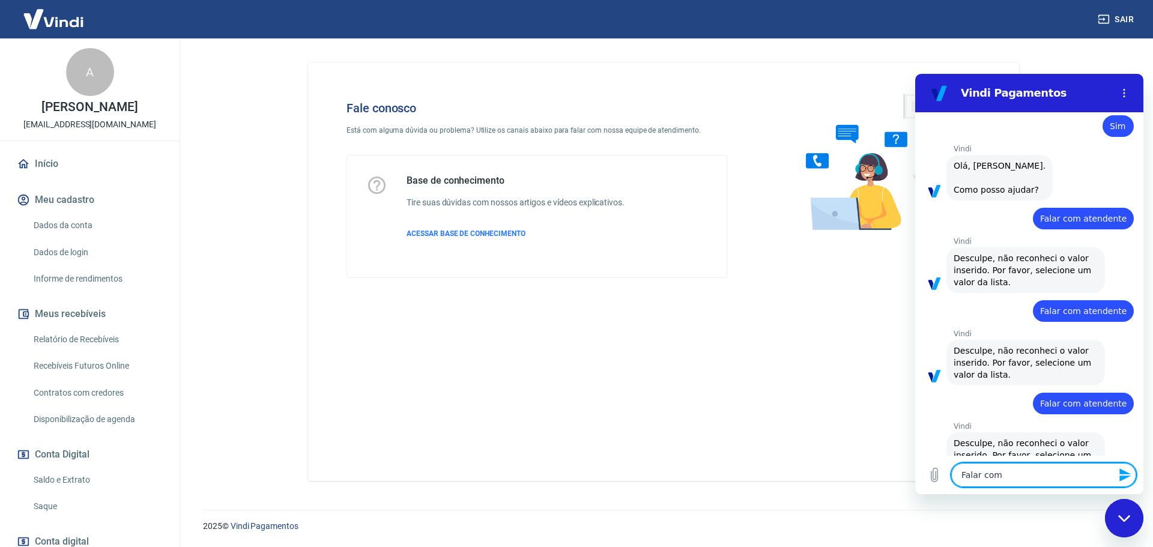
type textarea "Falar com a"
type textarea "x"
type textarea "Falar com at"
type textarea "x"
type textarea "Falar com ate"
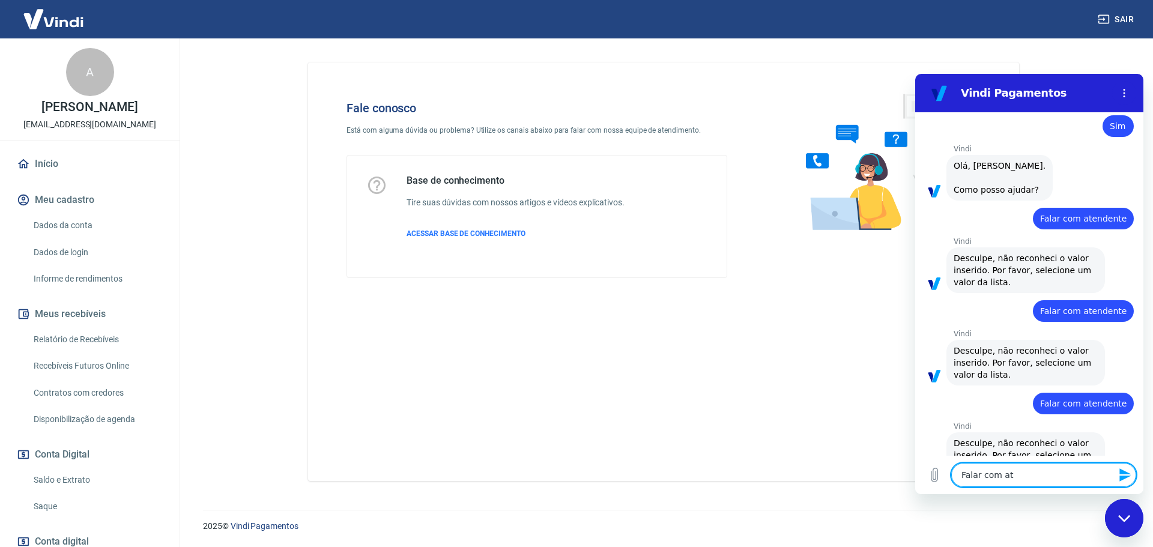
type textarea "x"
type textarea "Falar com aten"
type textarea "x"
type textarea "Falar com atend"
type textarea "x"
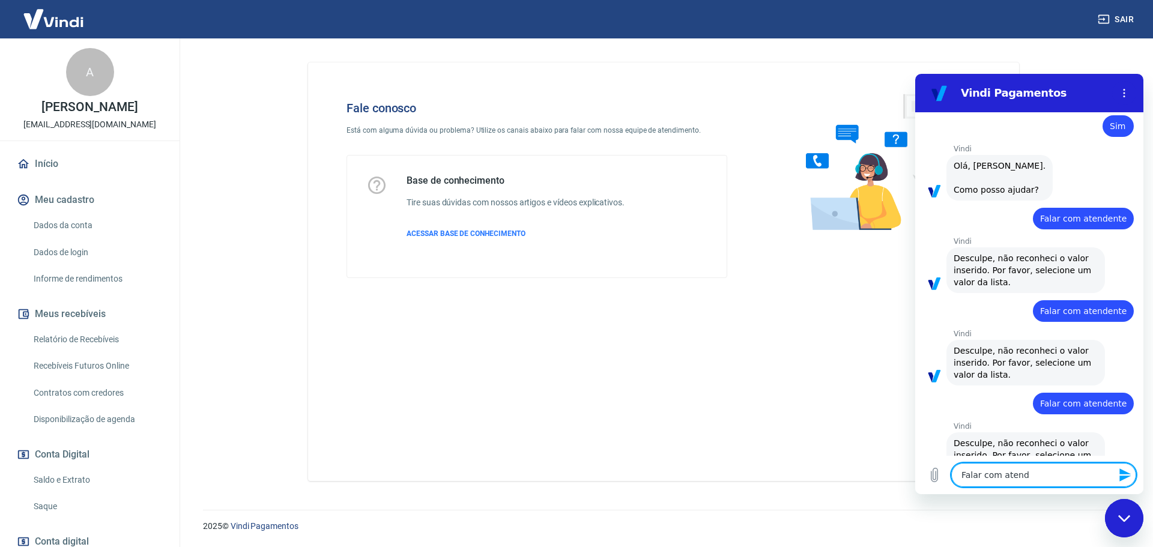
type textarea "Falar com atende"
type textarea "x"
type textarea "Falar com atenden"
type textarea "x"
type textarea "Falar com atendent"
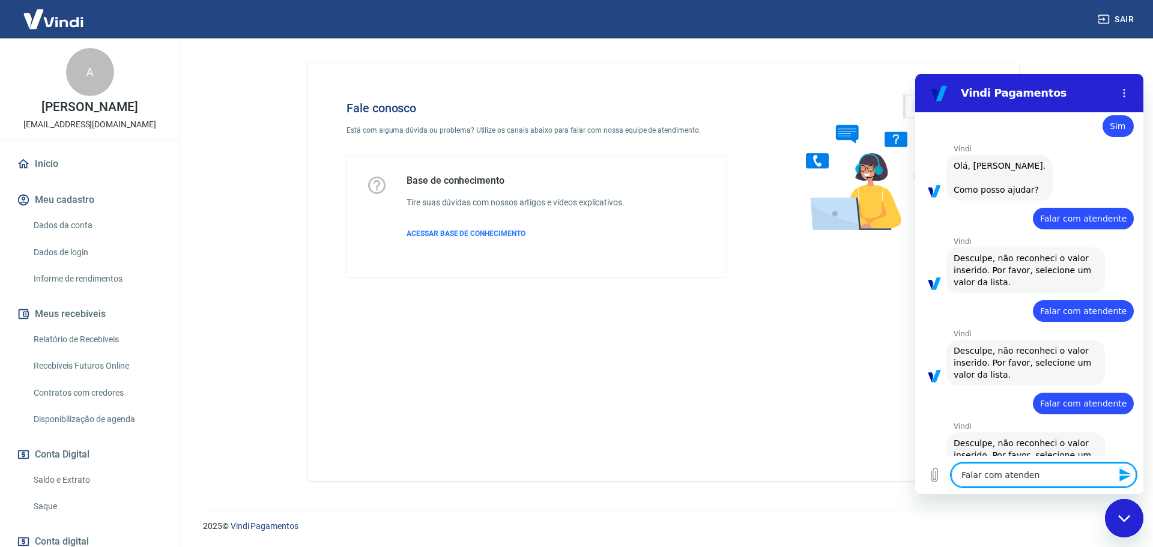
type textarea "x"
type textarea "Falar com atendente"
type textarea "x"
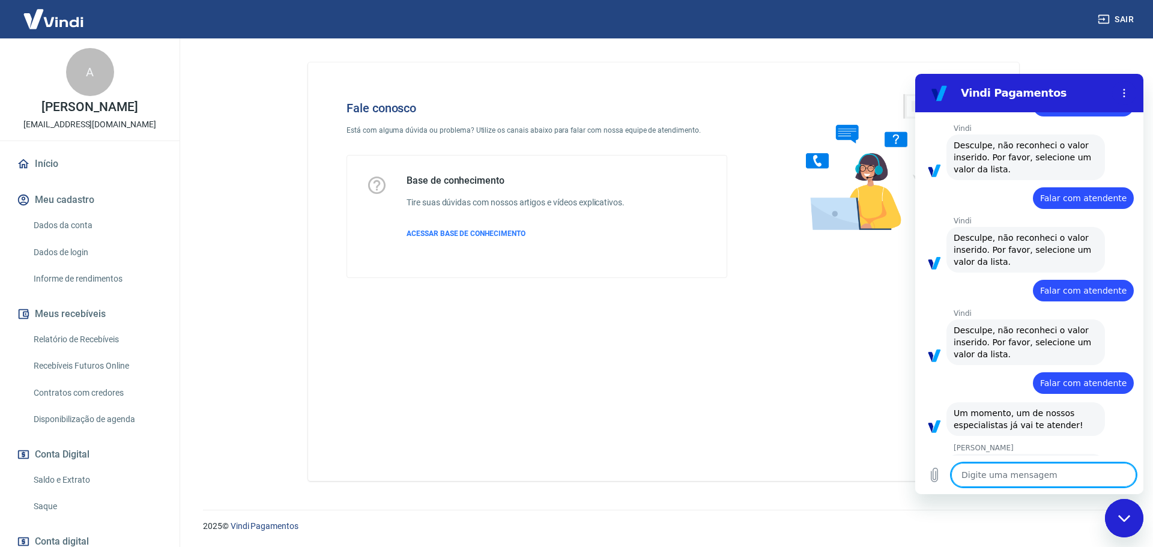
scroll to position [1655, 0]
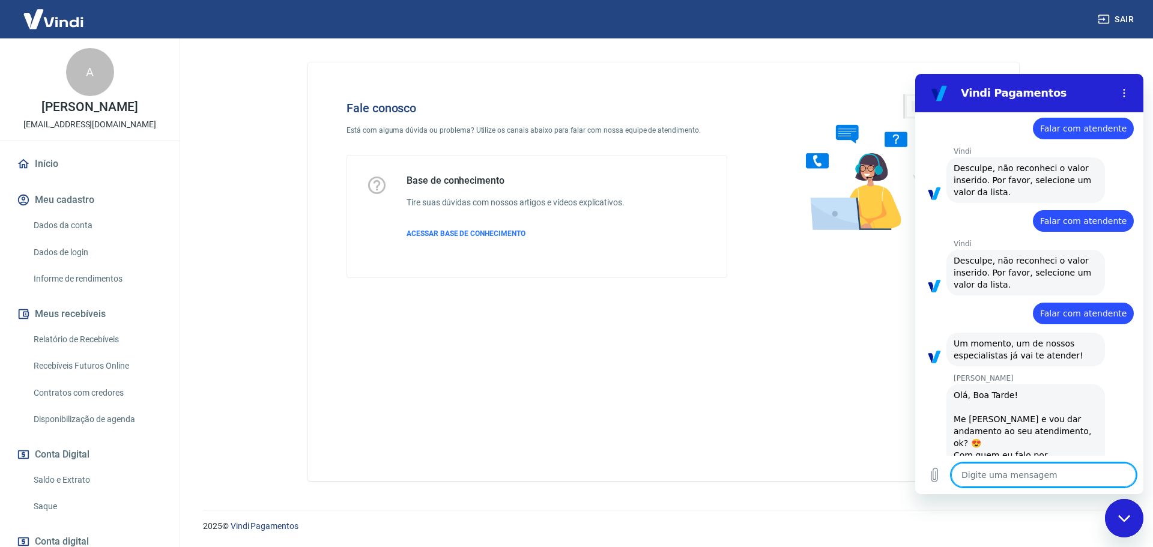
type textarea "x"
type textarea "O"
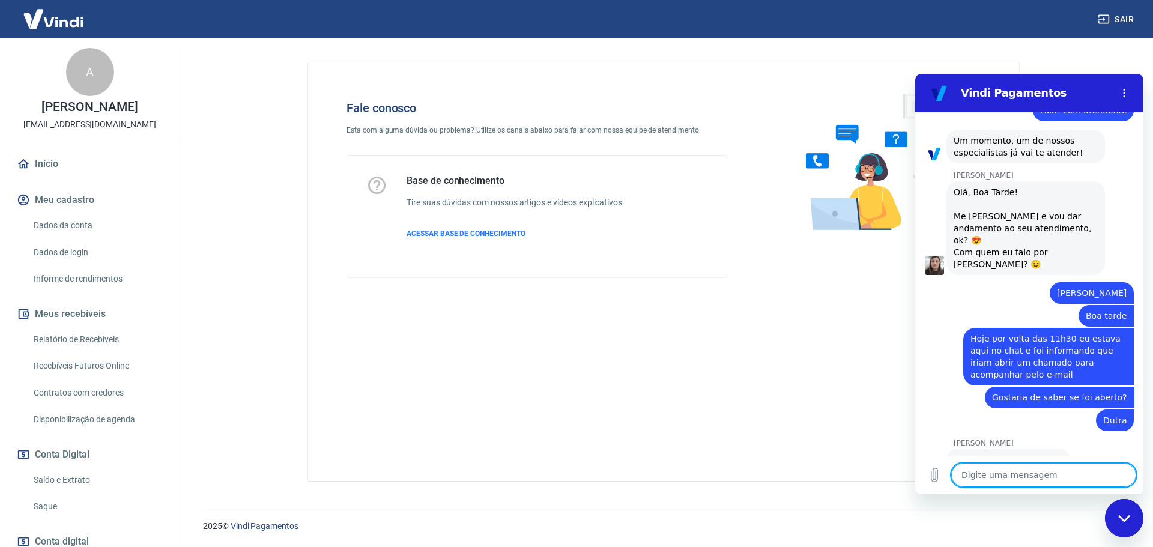
scroll to position [1857, 0]
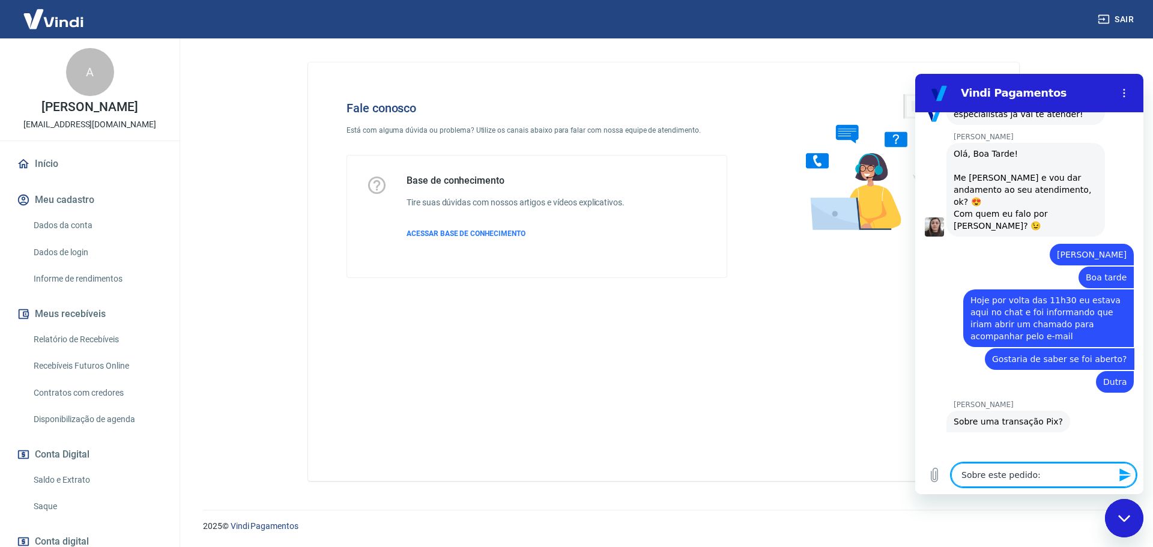
paste textarea "407279"
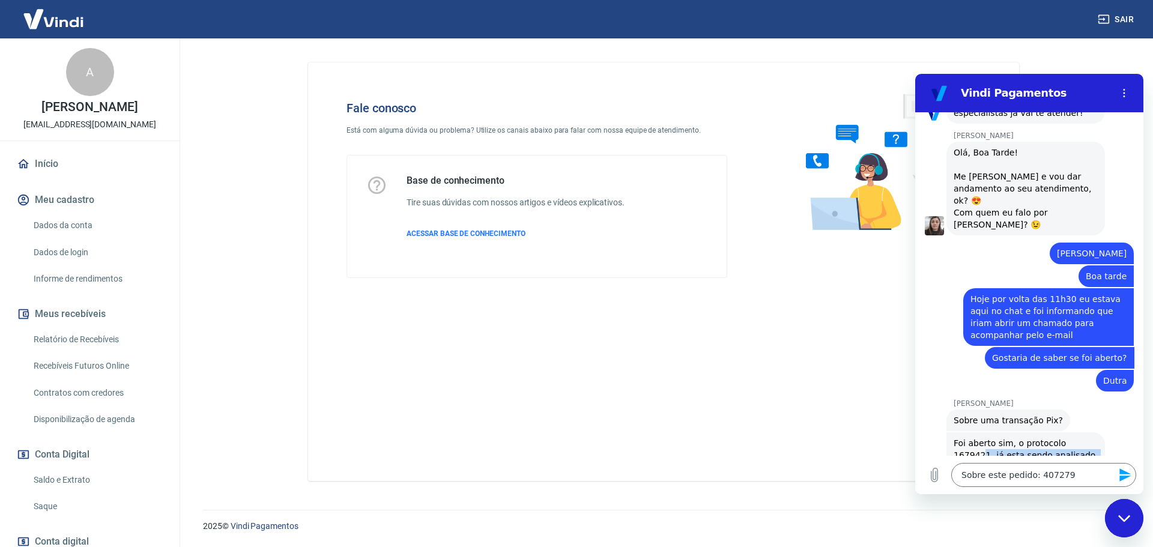
drag, startPoint x: 1063, startPoint y: 433, endPoint x: 982, endPoint y: 414, distance: 83.2
click at [982, 433] on div "Silvana Araujo diz: Foi aberto sim, o protocolo 1679421, já esta sendo analisad…" at bounding box center [1026, 456] width 159 height 46
click at [1019, 483] on textarea "Sobre este pedido: 407279" at bounding box center [1044, 475] width 185 height 24
click at [1019, 482] on textarea "Sobre este pedido: 407279" at bounding box center [1044, 475] width 185 height 24
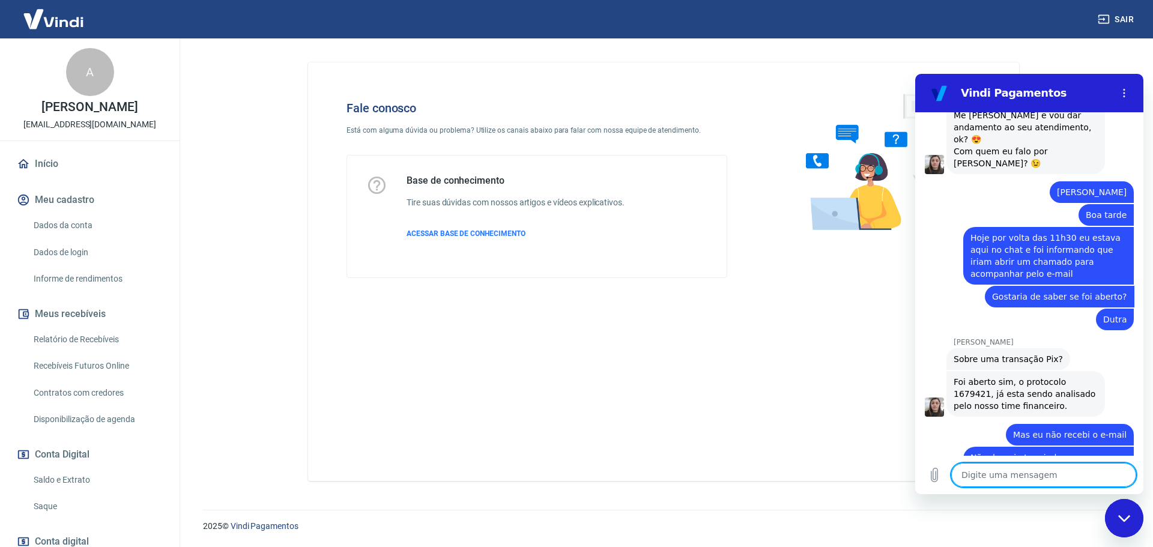
scroll to position [1961, 0]
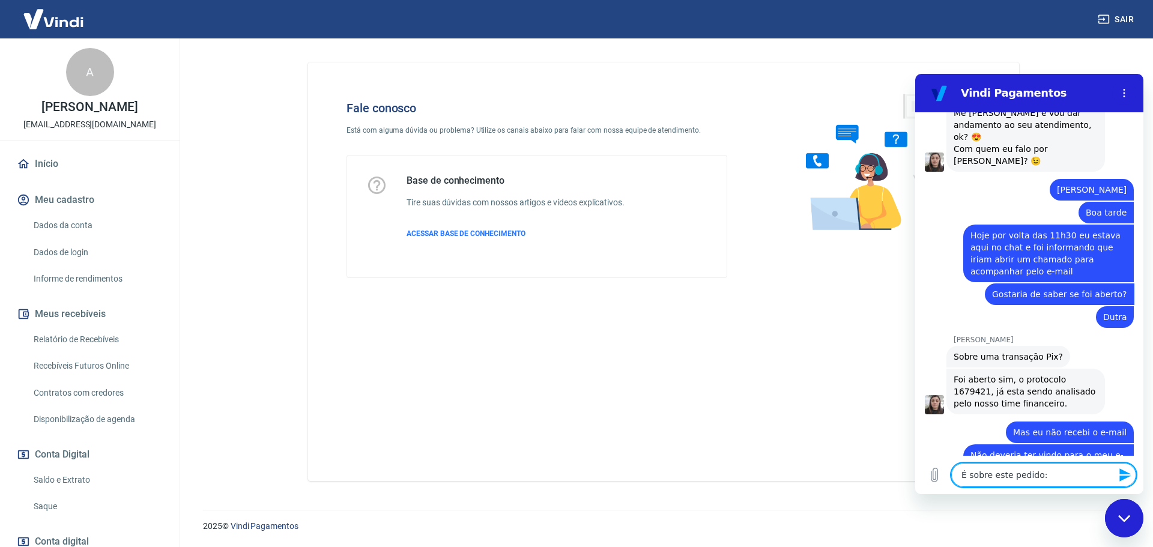
paste textarea "407279"
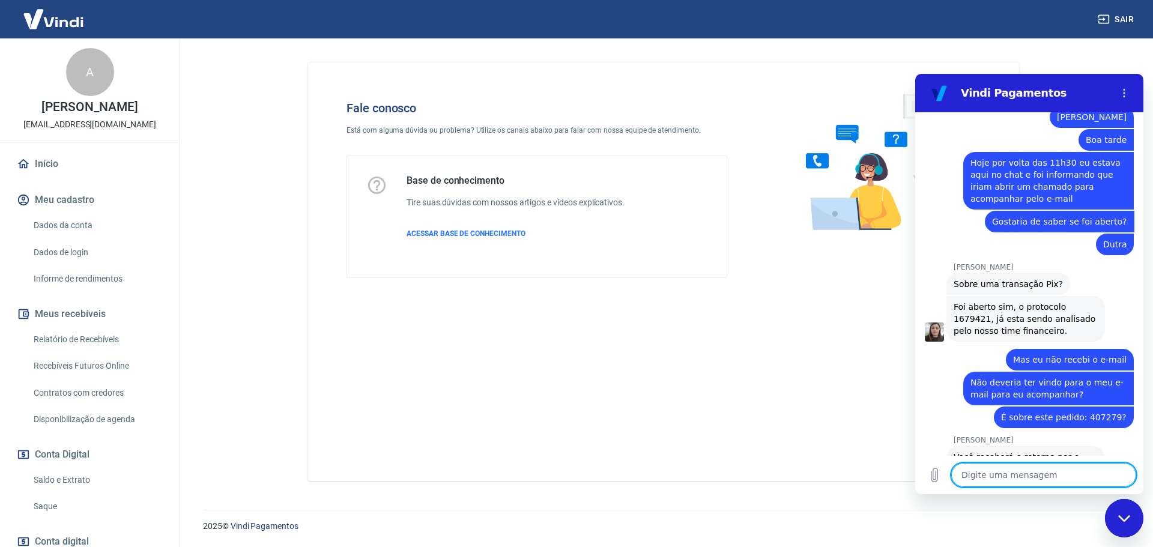
scroll to position [2036, 0]
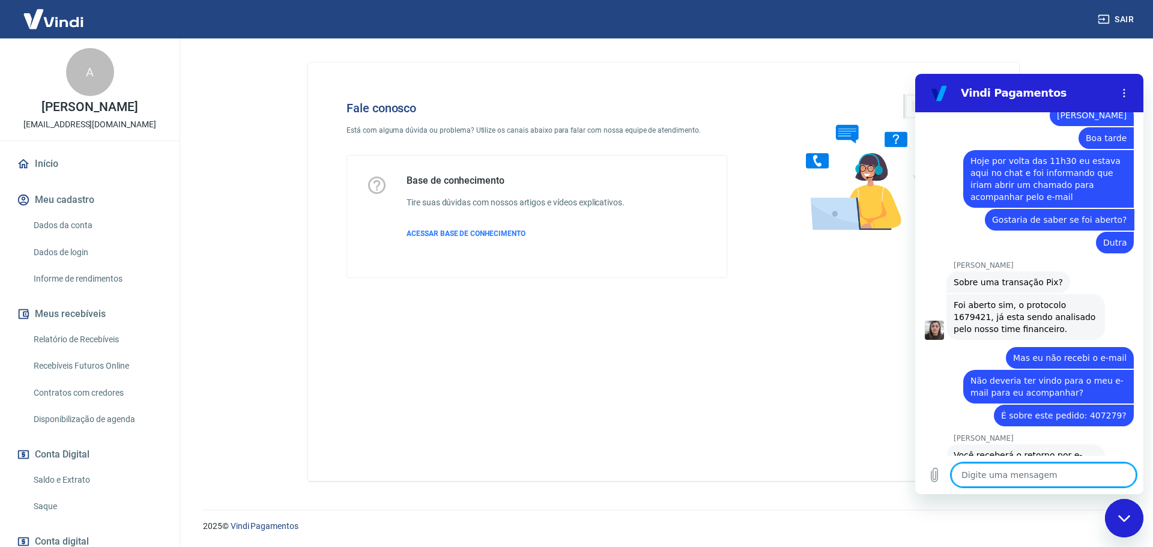
click at [1013, 480] on textarea at bounding box center [1044, 475] width 185 height 24
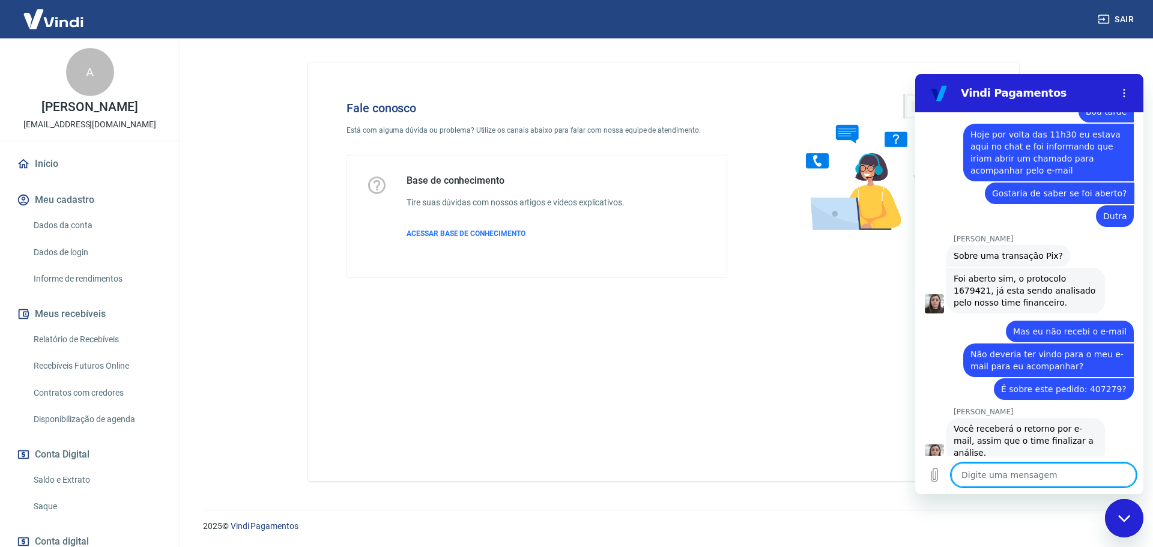
scroll to position [2065, 0]
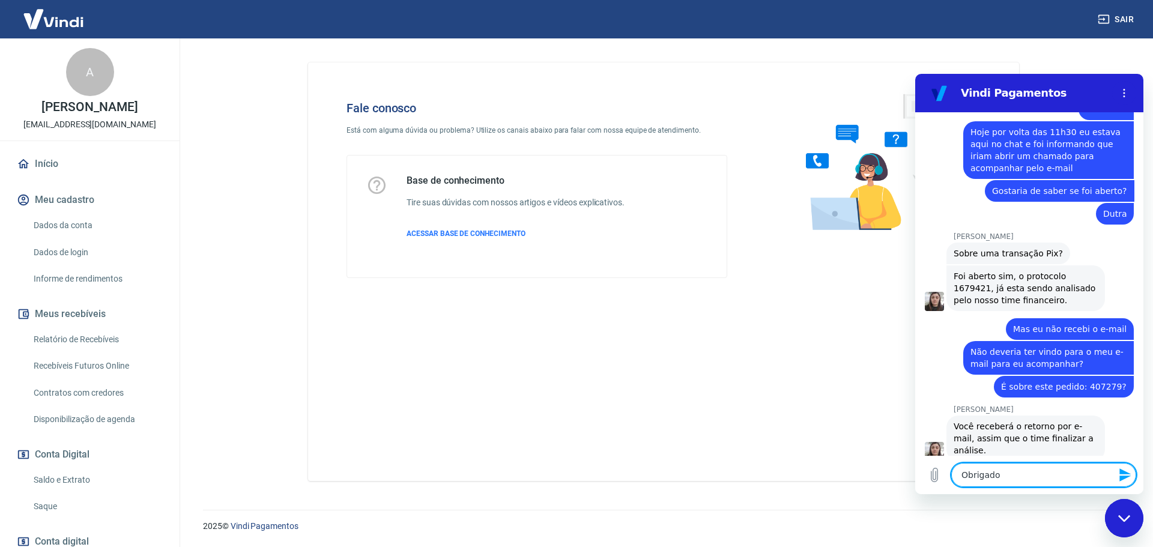
click at [1102, 382] on span "É sobre este pedido: 407279?" at bounding box center [1064, 387] width 126 height 10
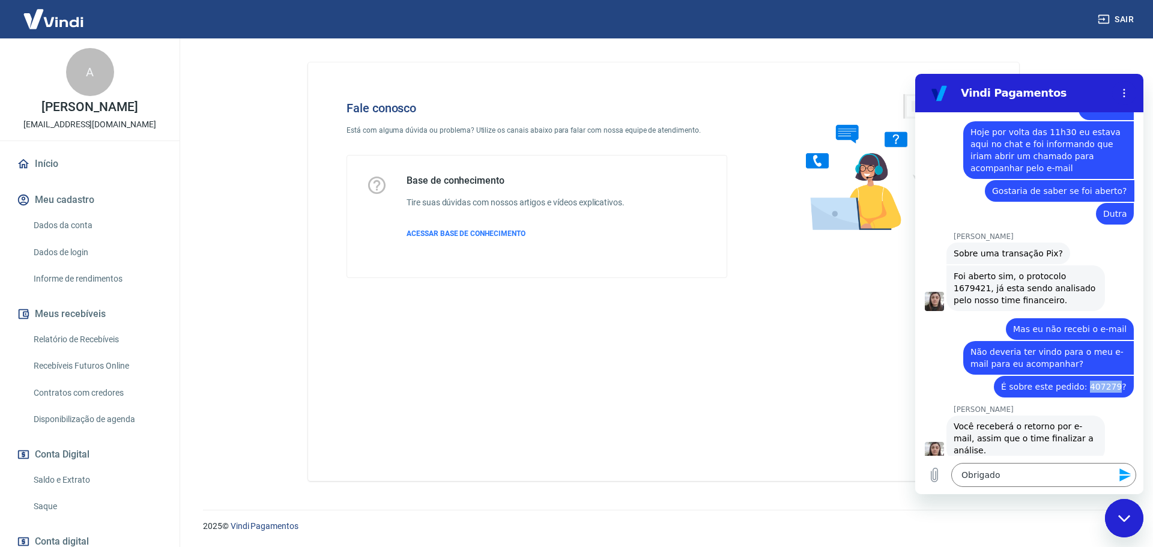
click at [1102, 382] on span "É sobre este pedido: 407279?" at bounding box center [1064, 387] width 126 height 10
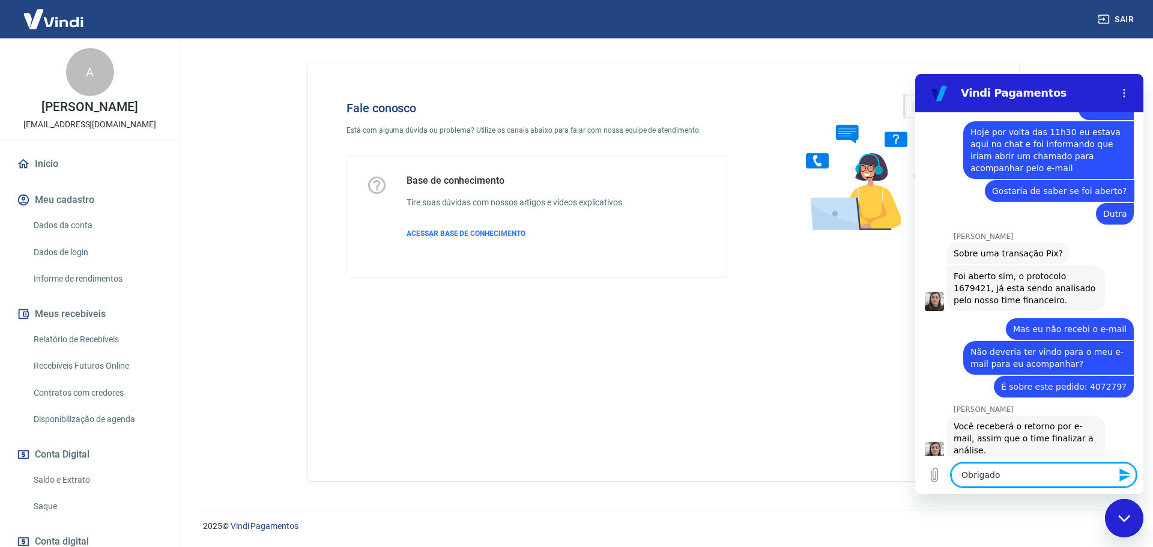
click at [982, 473] on textarea "Obrigado" at bounding box center [1044, 475] width 185 height 24
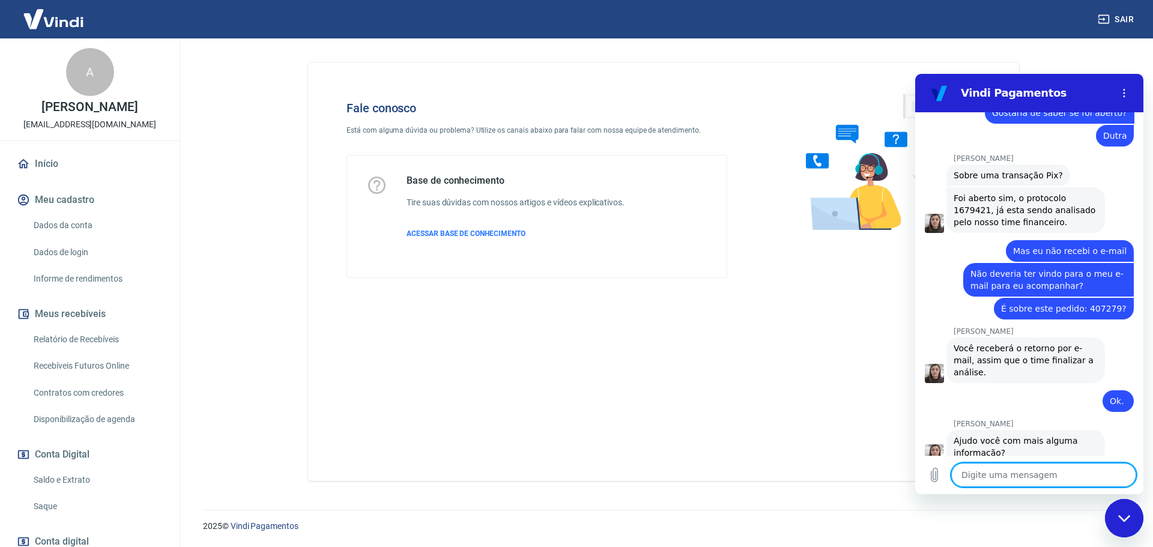
scroll to position [2145, 0]
